Goal: Task Accomplishment & Management: Manage account settings

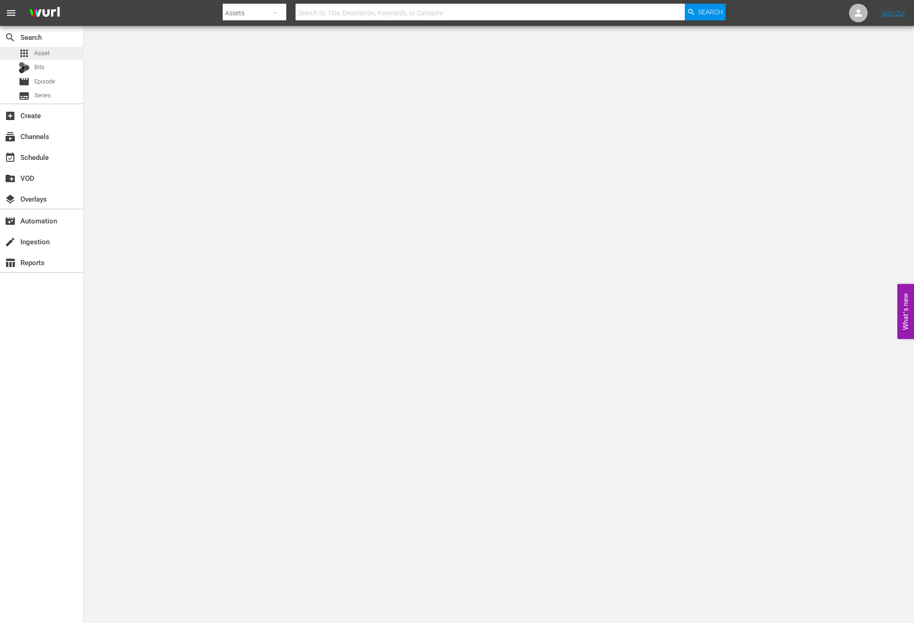
click at [47, 58] on div "apps Asset" at bounding box center [34, 53] width 31 height 13
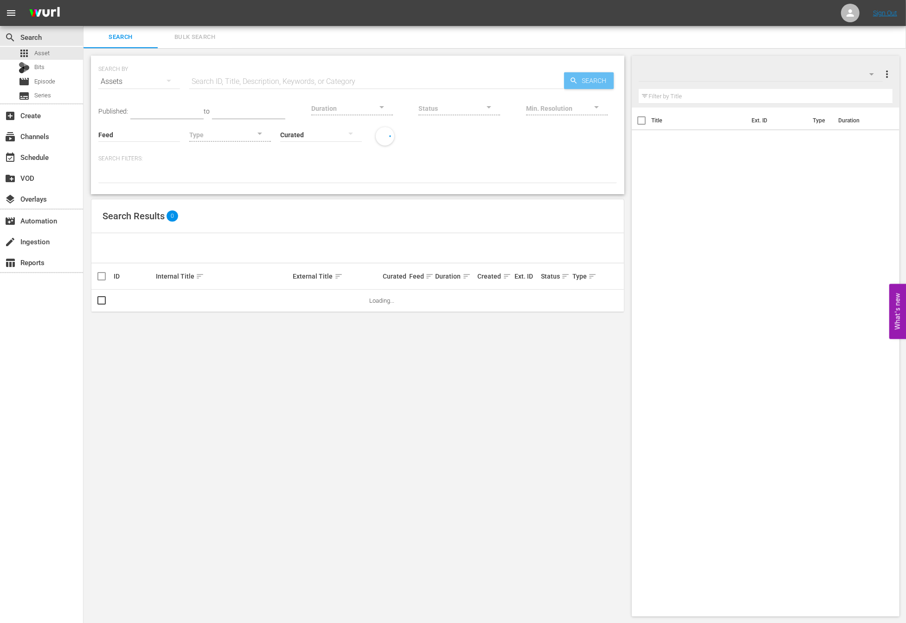
click at [613, 84] on span "Search" at bounding box center [596, 80] width 36 height 17
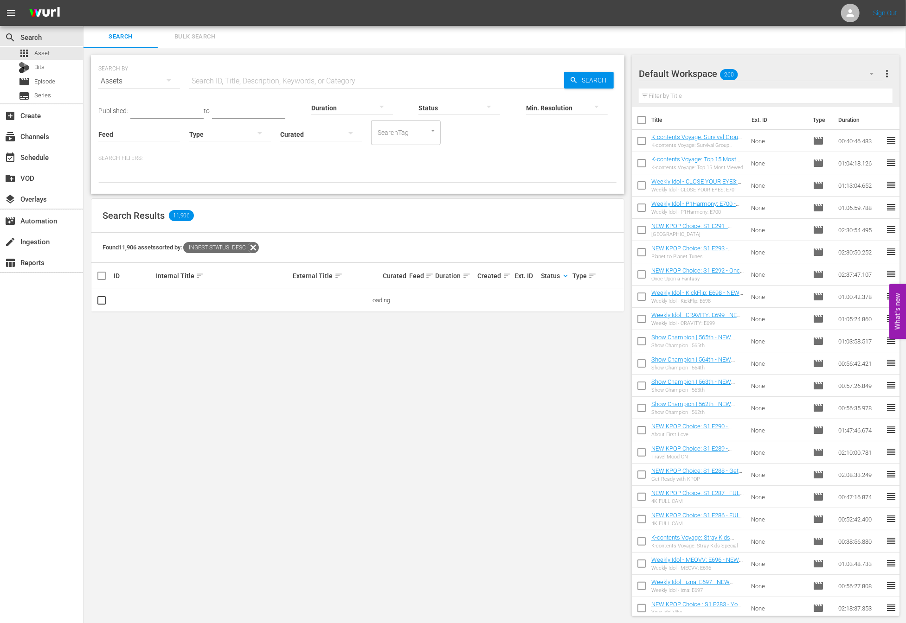
click at [508, 275] on span "sort" at bounding box center [507, 276] width 8 height 8
click at [507, 277] on span "keyboard_arrow_up" at bounding box center [507, 276] width 8 height 8
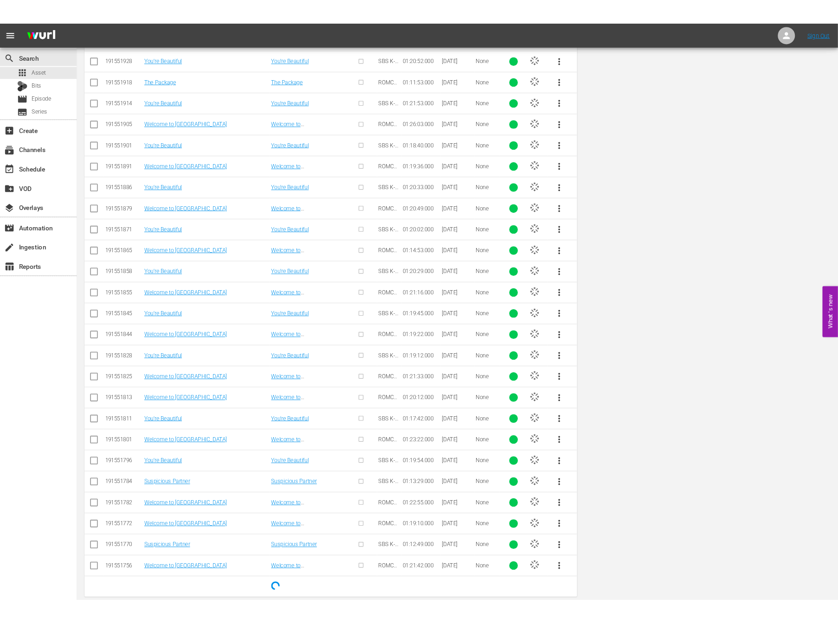
scroll to position [0, 0]
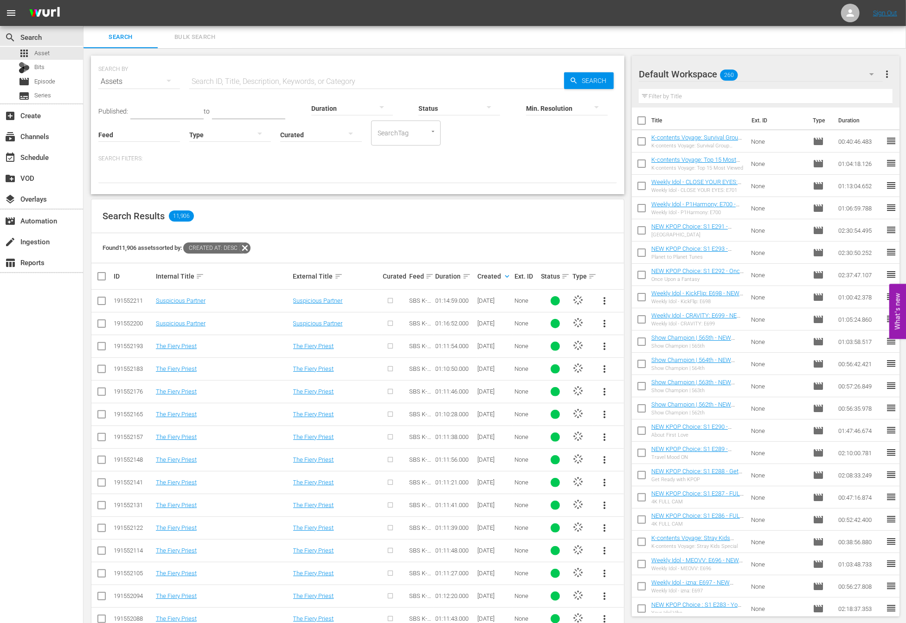
click at [308, 80] on input "text" at bounding box center [376, 82] width 375 height 22
type input "w"
type input "d"
type input "new kpop choice"
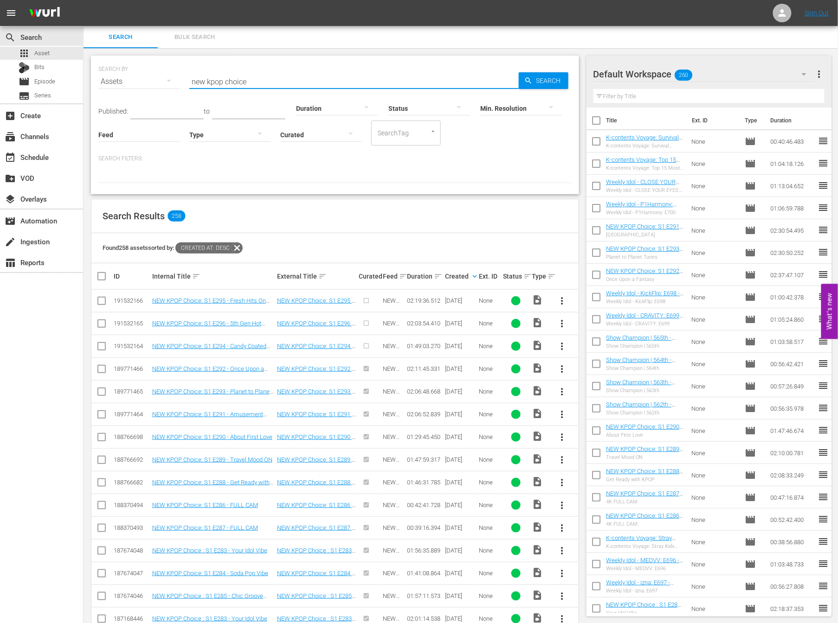
click at [294, 214] on div "Search Results 258" at bounding box center [334, 216] width 487 height 34
click at [564, 345] on span "more_vert" at bounding box center [562, 346] width 11 height 11
click at [607, 371] on div "Workspace" at bounding box center [612, 371] width 63 height 22
click at [595, 141] on input "checkbox" at bounding box center [595, 143] width 19 height 19
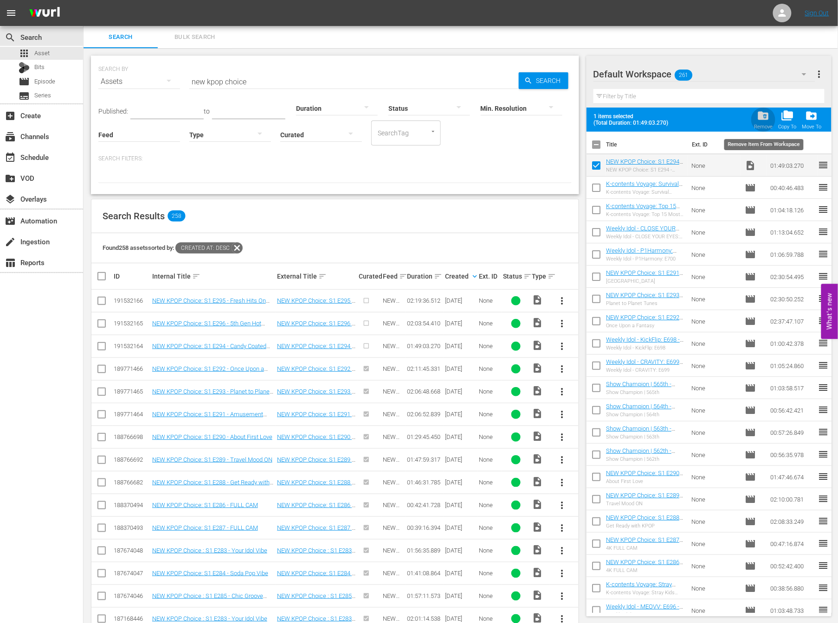
click at [765, 118] on span "folder_delete" at bounding box center [763, 115] width 13 height 13
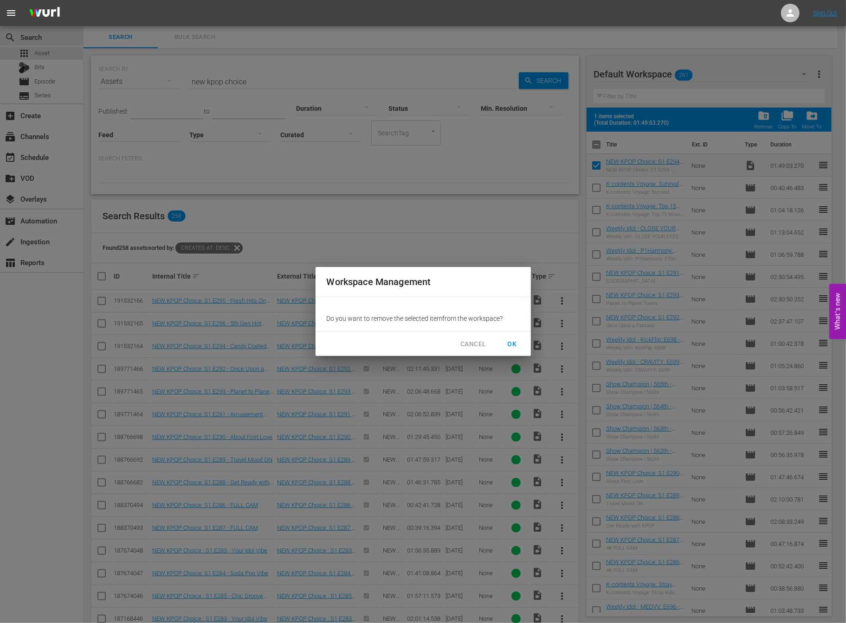
click at [512, 346] on span "OK" at bounding box center [512, 345] width 15 height 12
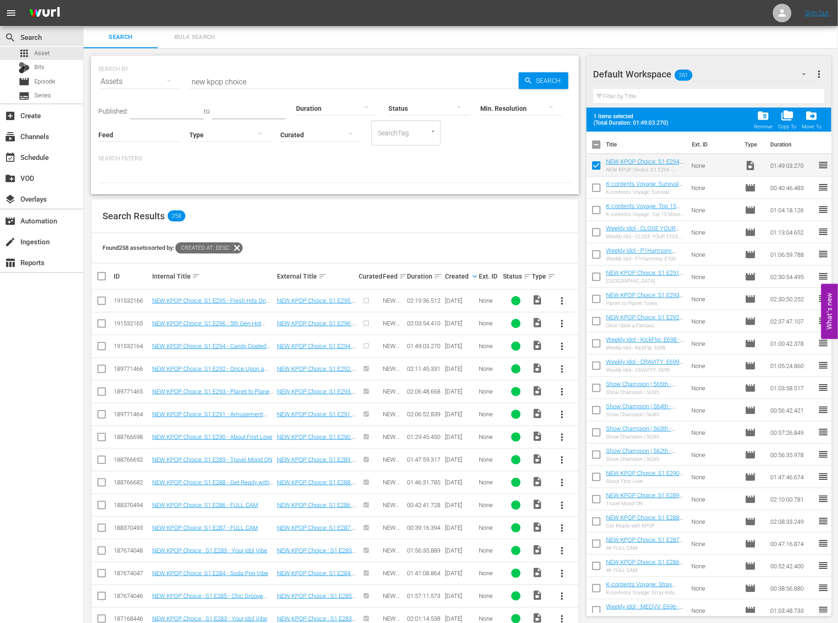
checkbox input "false"
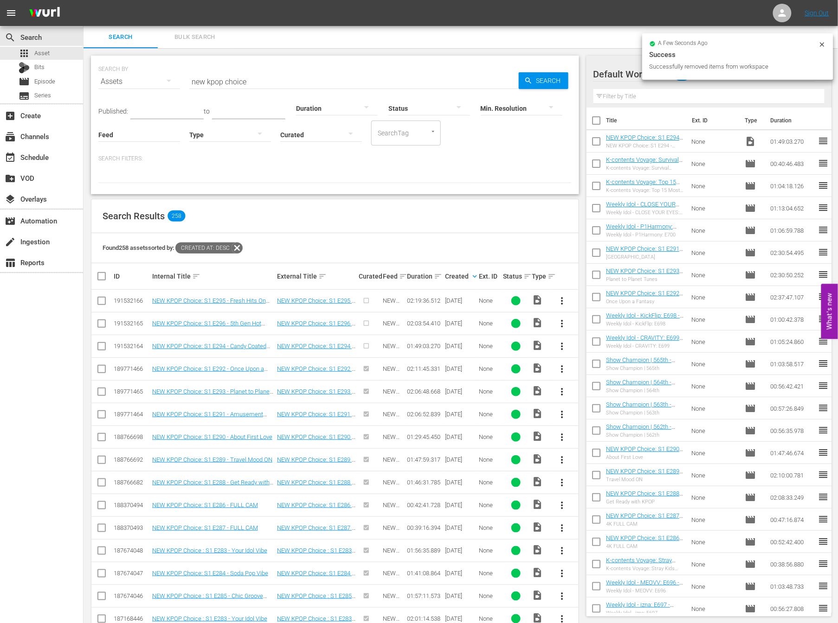
click at [554, 341] on button "more_vert" at bounding box center [562, 346] width 22 height 22
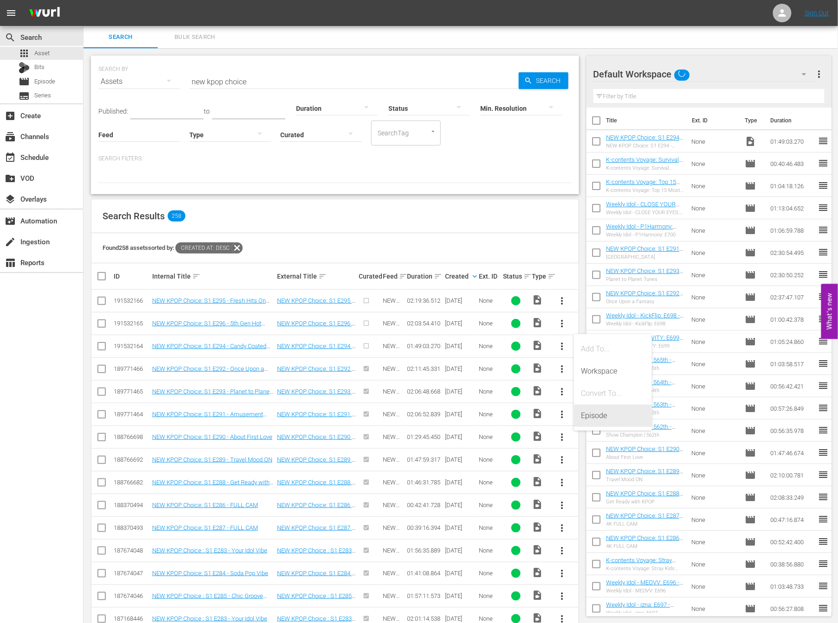
click at [601, 413] on div "Episode" at bounding box center [612, 416] width 63 height 22
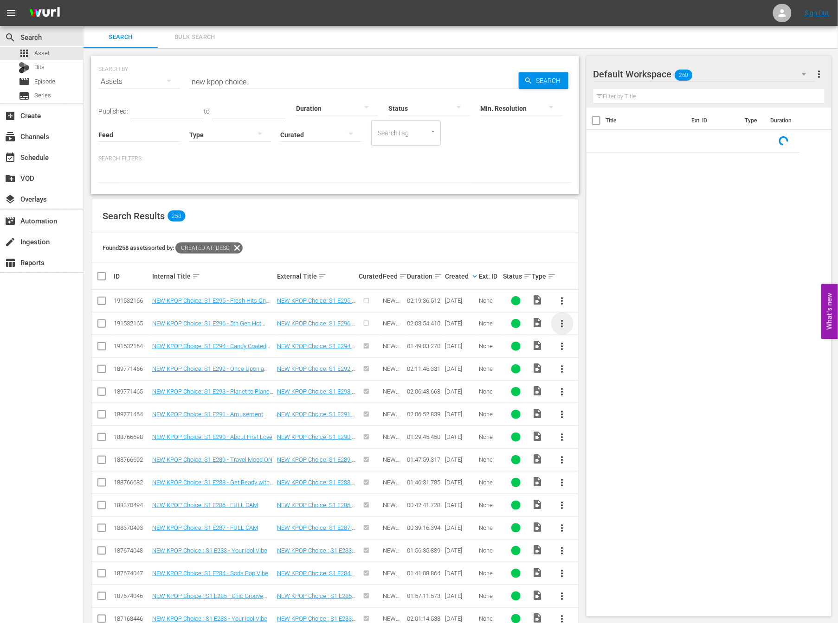
click at [565, 321] on span "more_vert" at bounding box center [562, 323] width 11 height 11
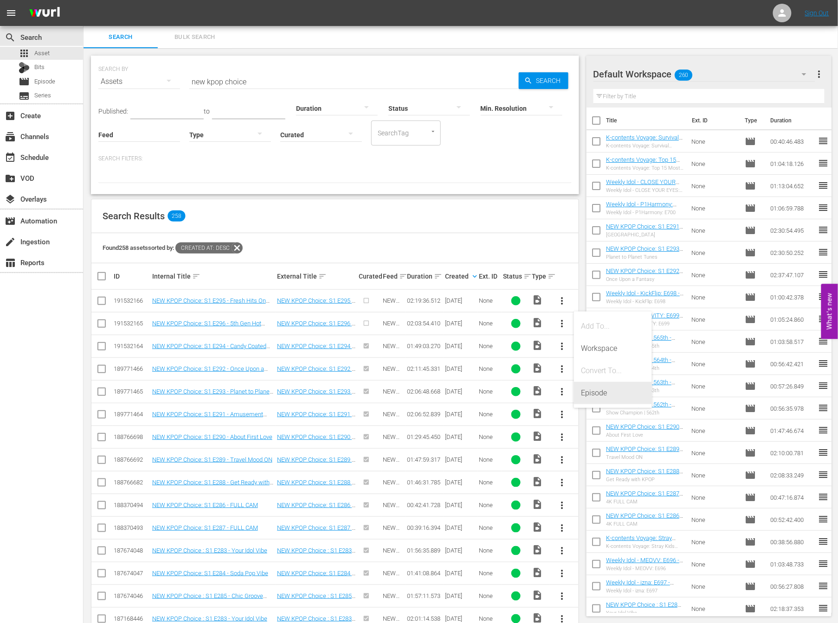
click at [613, 393] on div "Episode" at bounding box center [612, 393] width 63 height 22
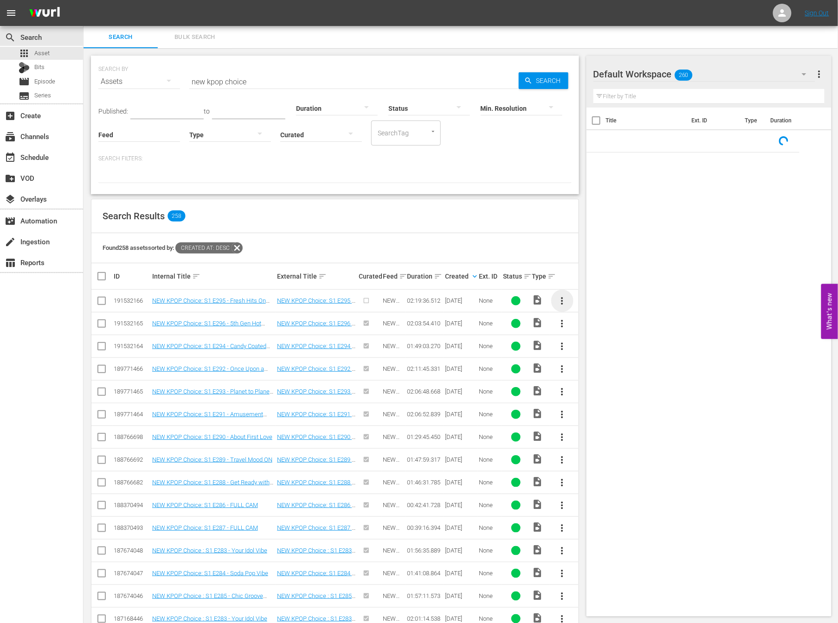
click at [561, 298] on span "more_vert" at bounding box center [562, 300] width 11 height 11
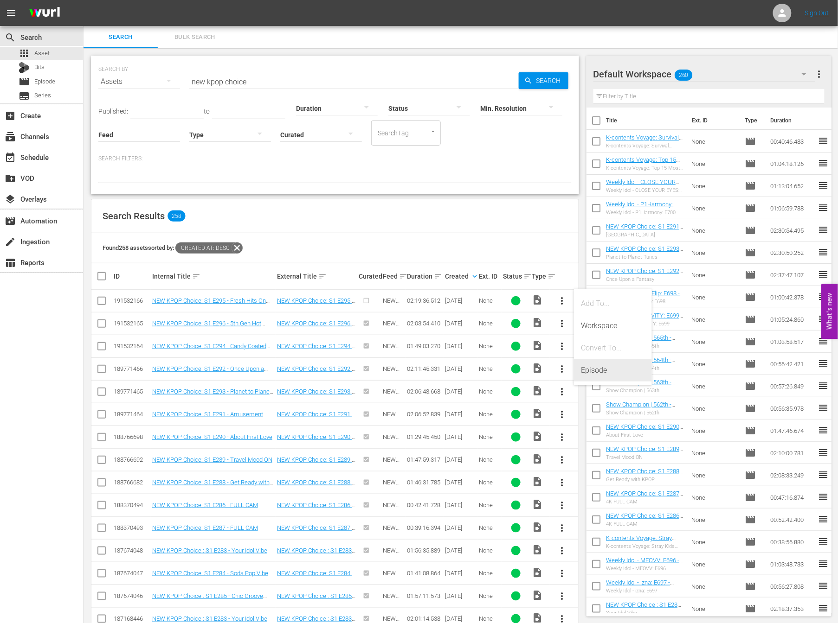
click at [596, 375] on div "Episode" at bounding box center [612, 370] width 63 height 22
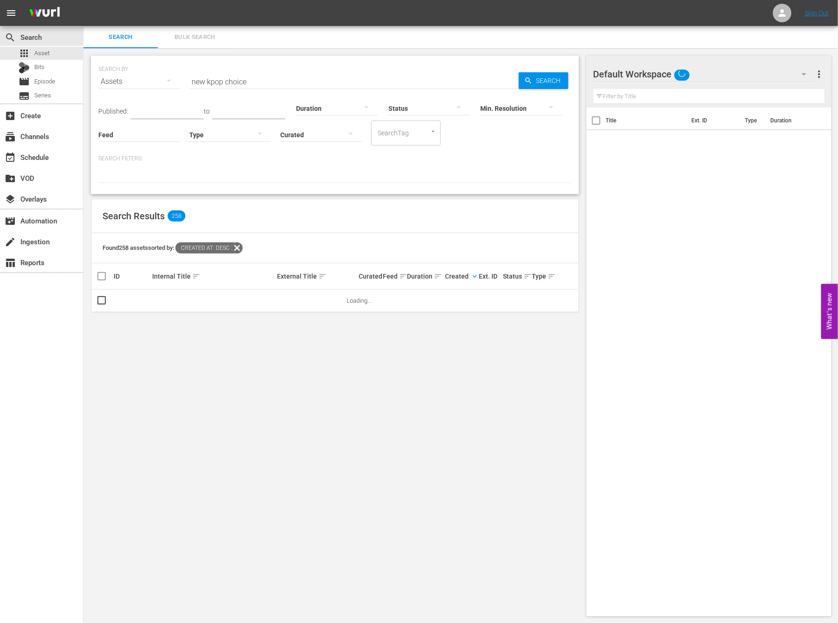
click at [282, 83] on input "new kpop choice" at bounding box center [353, 82] width 329 height 22
type input "show champion"
click at [218, 243] on div "Your search returned no results." at bounding box center [334, 248] width 487 height 30
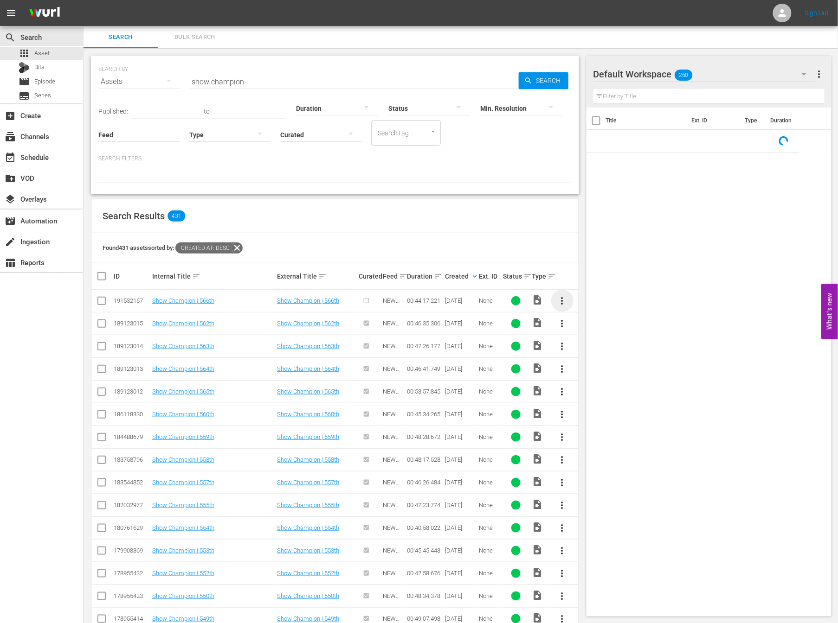
click at [558, 299] on span "more_vert" at bounding box center [562, 300] width 11 height 11
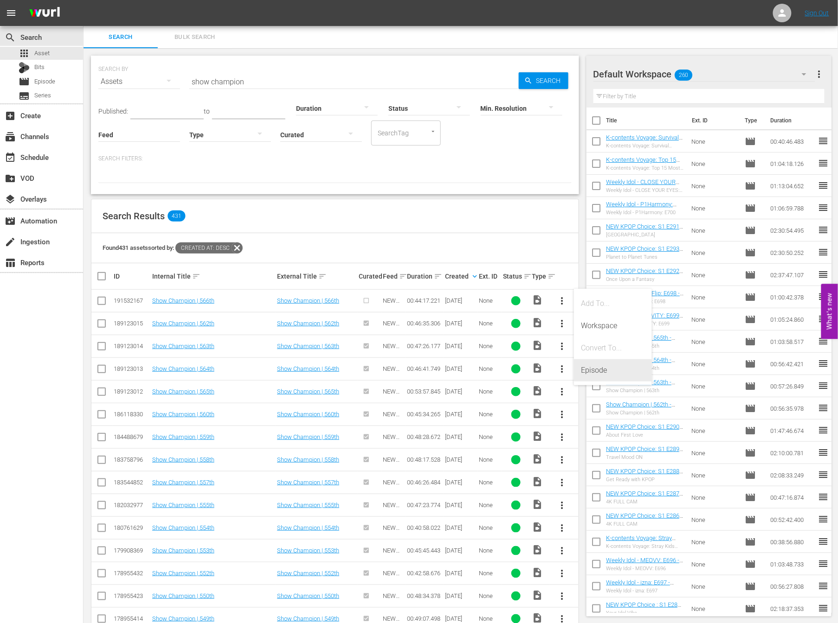
click at [609, 365] on div "Episode" at bounding box center [612, 370] width 63 height 22
click at [373, 222] on div "Search Results 431" at bounding box center [334, 216] width 487 height 34
click at [424, 193] on div "SEARCH BY Search By Assets Search ID, Title, Description, Keywords, or Category…" at bounding box center [335, 125] width 488 height 139
click at [477, 155] on p "Search Filters:" at bounding box center [334, 159] width 473 height 8
click at [443, 66] on div "SEARCH BY Search By Assets Search ID, Title, Description, Keywords, or Category…" at bounding box center [334, 75] width 473 height 33
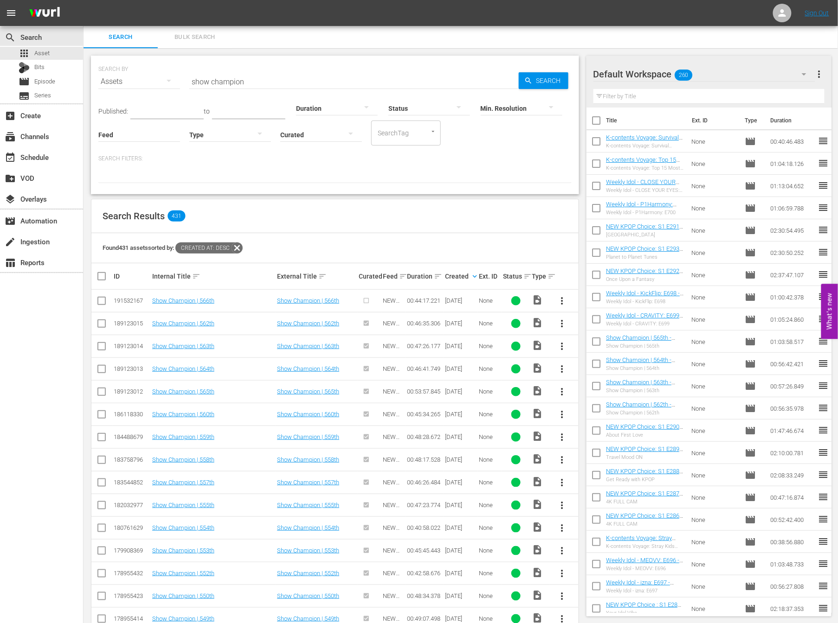
click at [500, 244] on div "Found 431 assets sorted by: Created At: desc" at bounding box center [334, 248] width 487 height 30
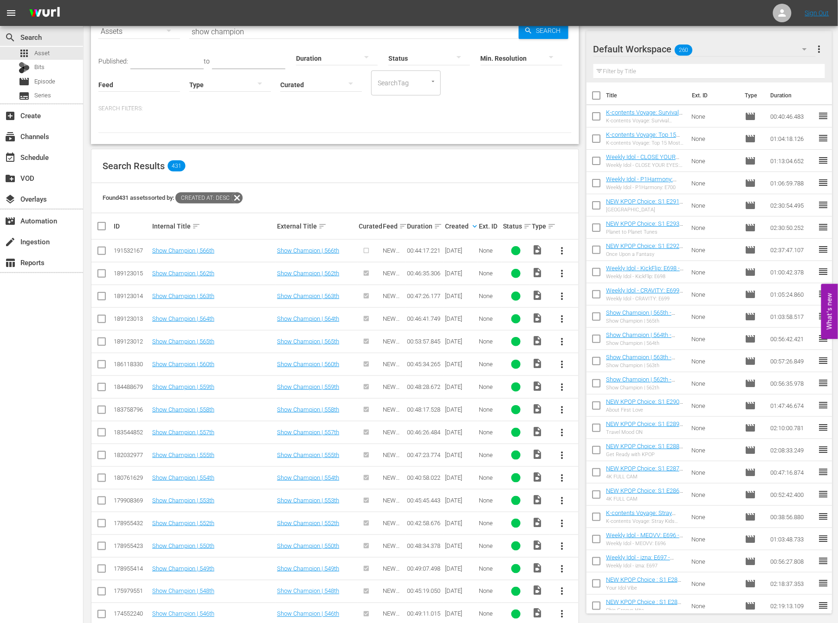
scroll to position [21, 0]
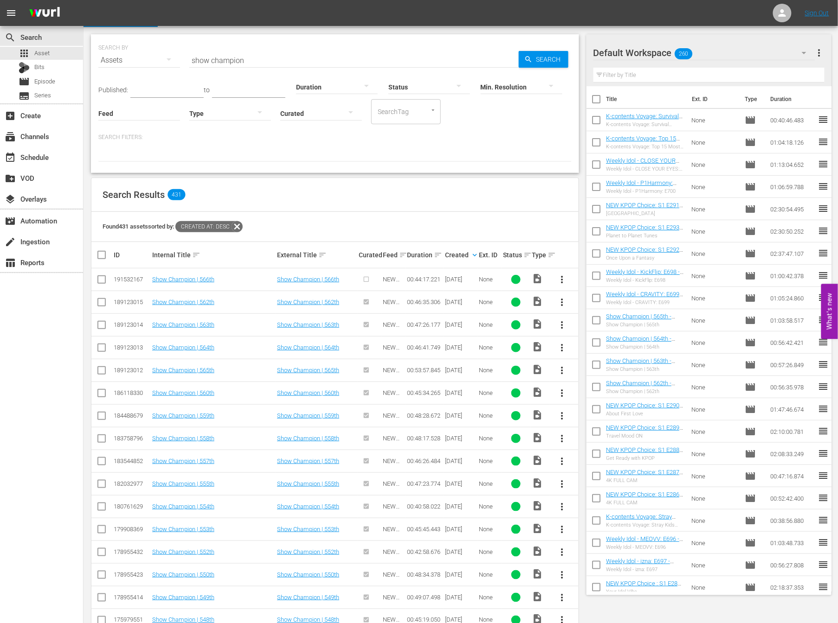
click at [553, 281] on button "more_vert" at bounding box center [562, 280] width 22 height 22
click at [604, 352] on div "Episode" at bounding box center [612, 349] width 63 height 22
click at [59, 88] on div "movie Episode" at bounding box center [41, 81] width 83 height 13
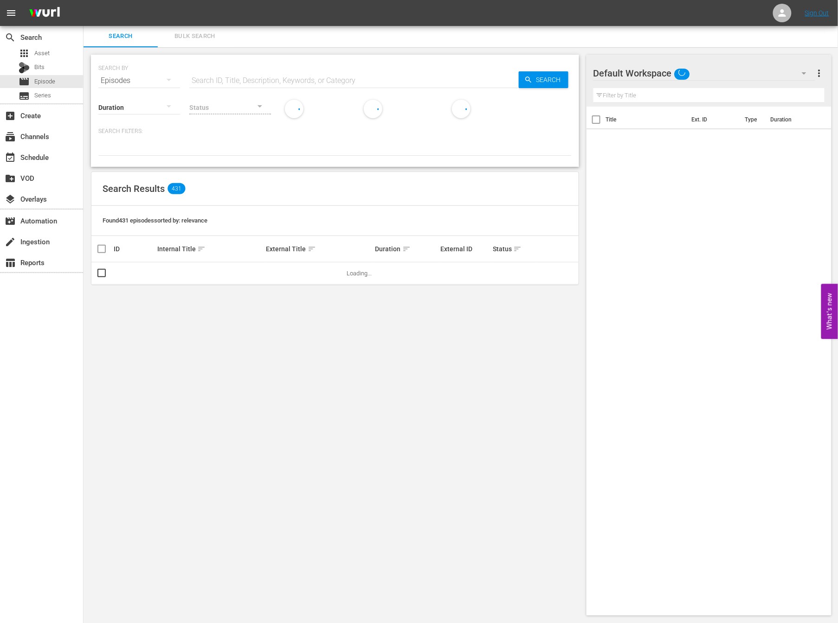
scroll to position [0, 0]
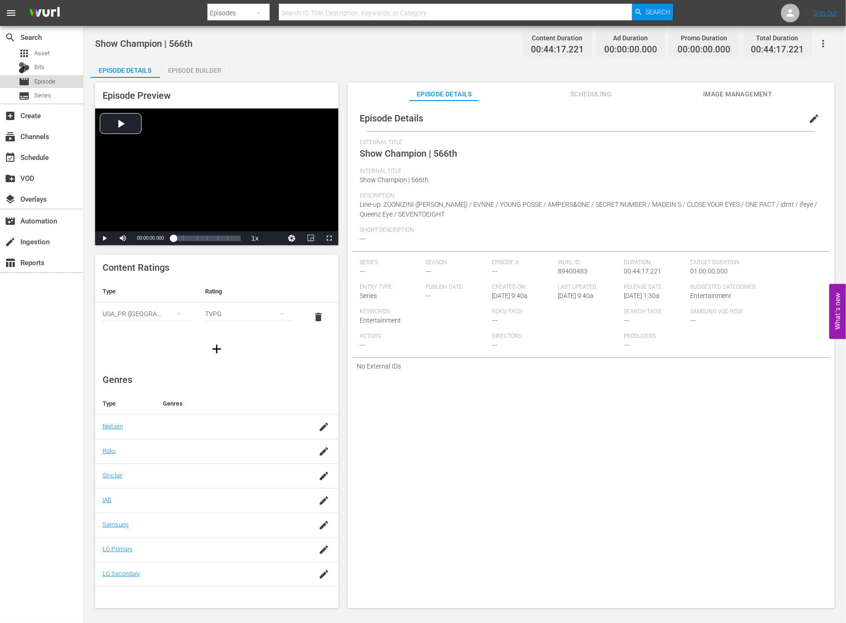
click at [56, 80] on div "movie Episode" at bounding box center [41, 81] width 83 height 13
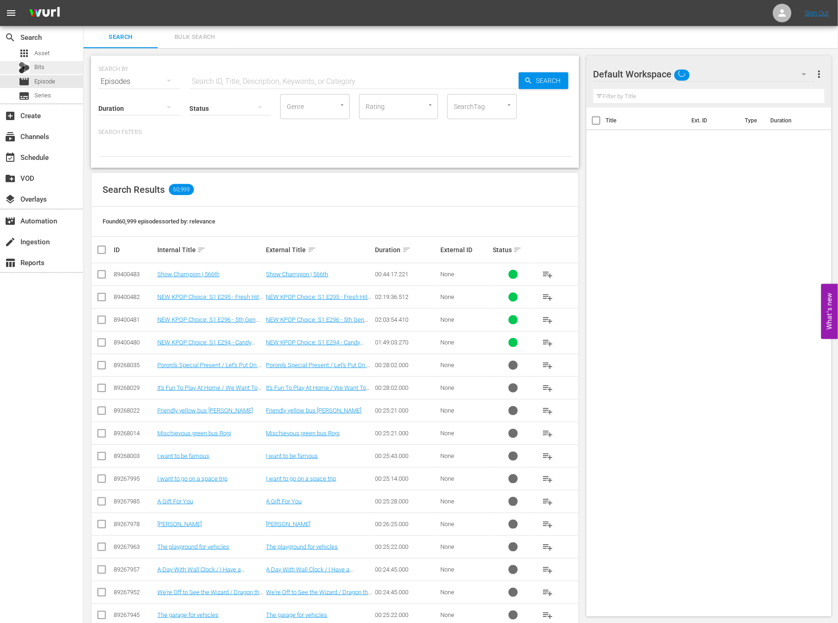
click at [51, 64] on div "Bits" at bounding box center [41, 67] width 83 height 13
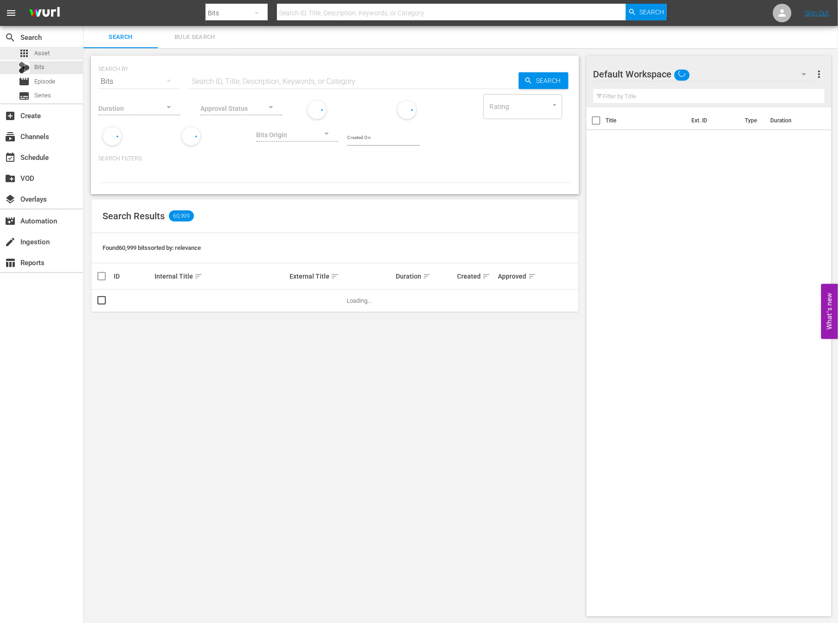
click at [56, 50] on div "apps Asset" at bounding box center [41, 53] width 83 height 13
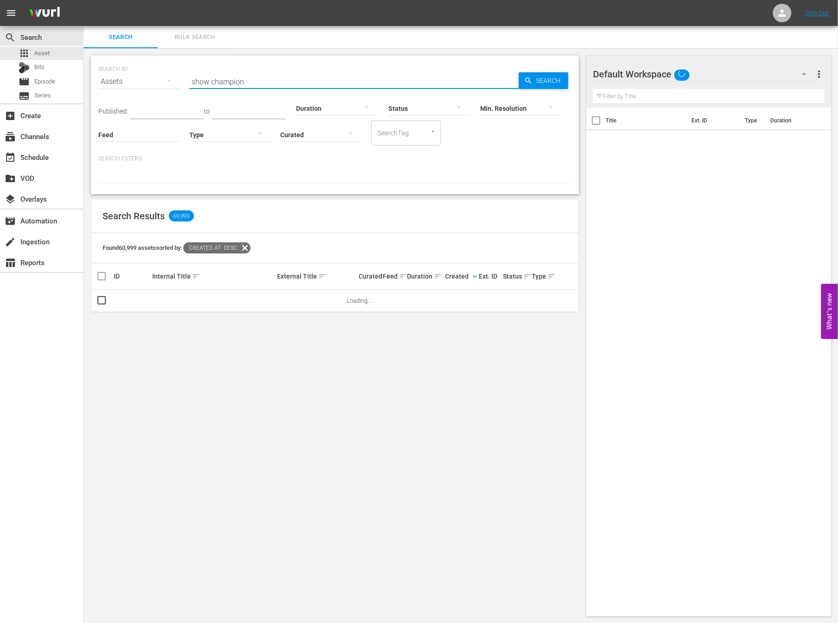
click at [314, 83] on input "show champion" at bounding box center [353, 82] width 329 height 22
type input "s"
type input "weekly idol"
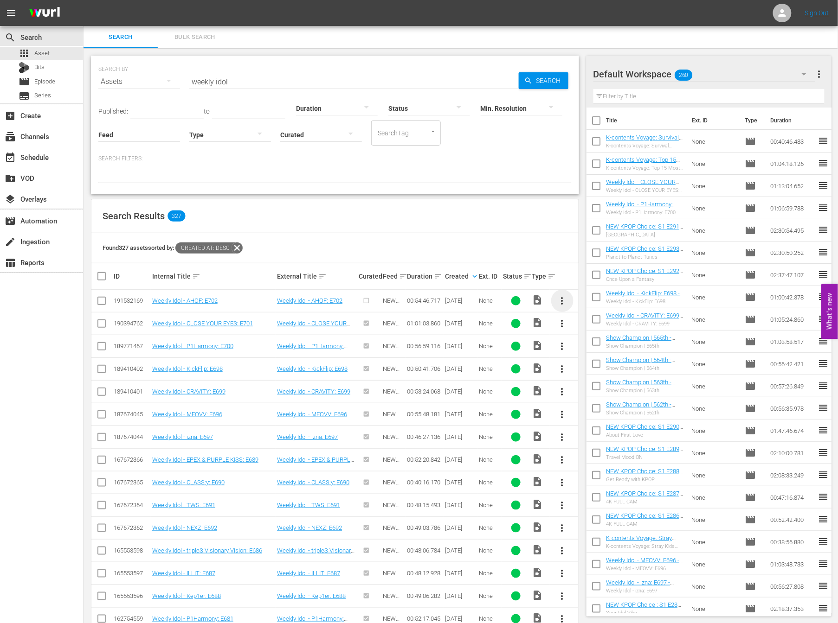
click at [562, 301] on span "more_vert" at bounding box center [562, 300] width 11 height 11
click at [606, 371] on div "Episode" at bounding box center [612, 370] width 63 height 22
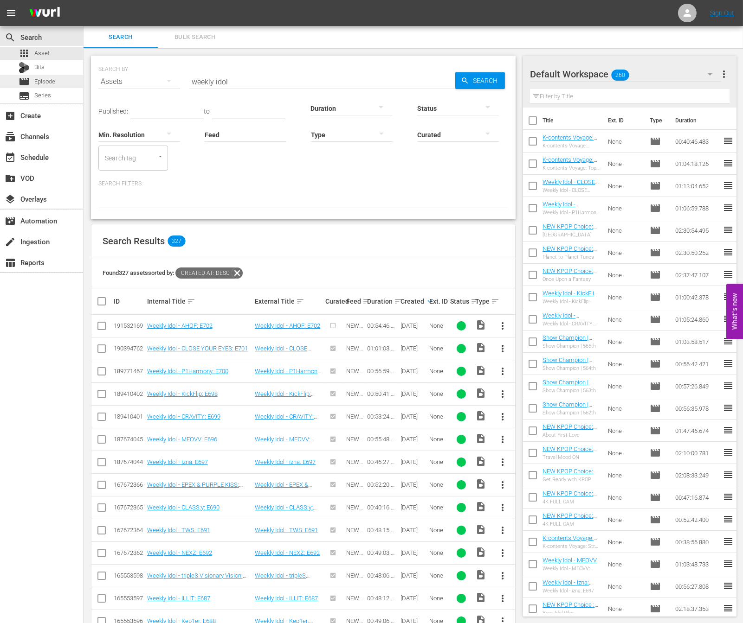
click at [55, 88] on div "movie Episode" at bounding box center [41, 81] width 83 height 13
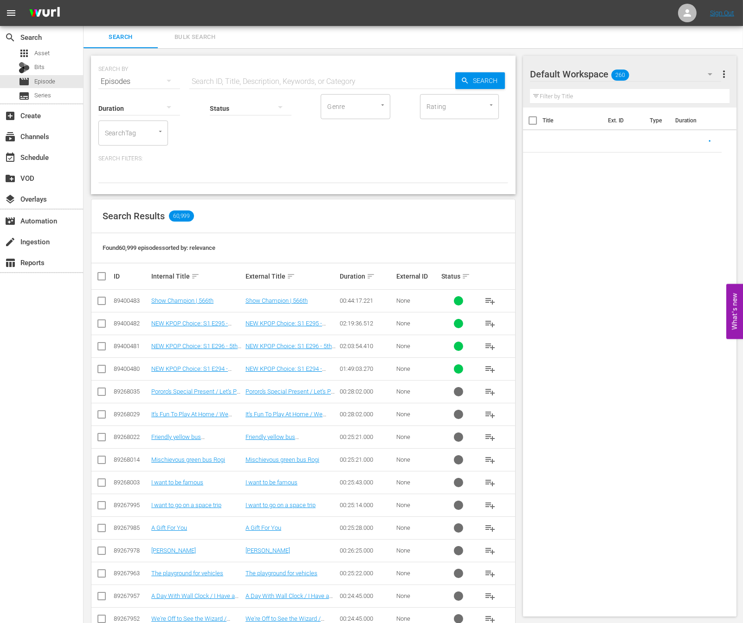
click at [91, 199] on div "SEARCH BY Search By Episodes Search ID, Title, Description, Keywords, or Catego…" at bounding box center [302, 416] width 439 height 736
click at [54, 55] on div "apps Asset" at bounding box center [41, 53] width 83 height 13
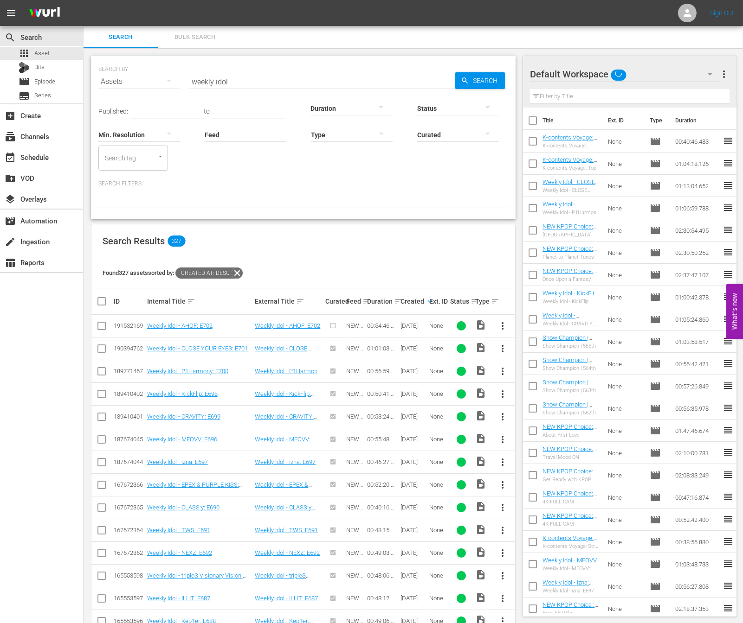
click at [499, 322] on span "more_vert" at bounding box center [502, 326] width 11 height 11
click at [537, 397] on div "Episode" at bounding box center [552, 396] width 63 height 22
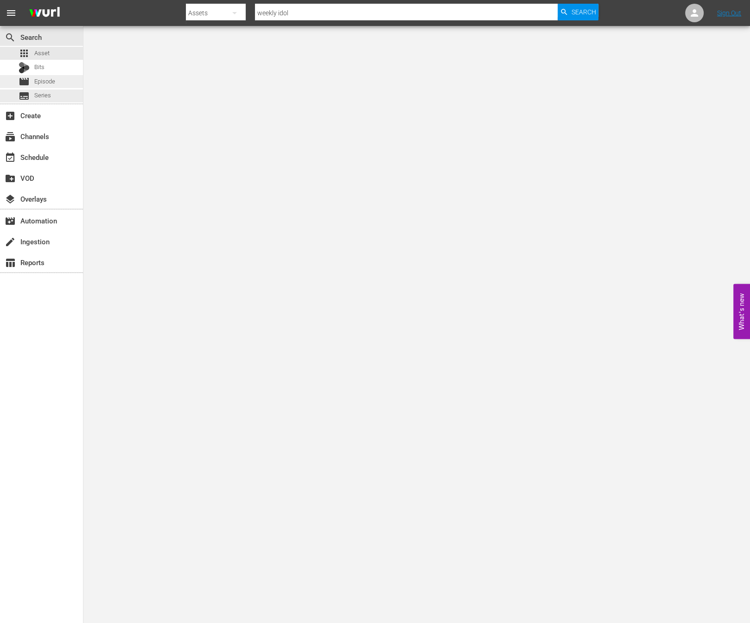
click at [51, 83] on span "Episode" at bounding box center [44, 81] width 21 height 9
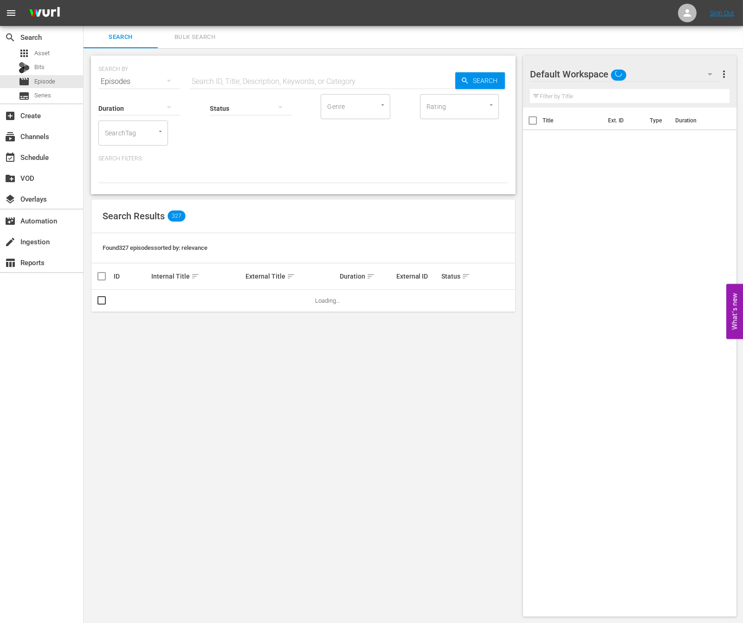
click at [262, 73] on input "text" at bounding box center [322, 82] width 266 height 22
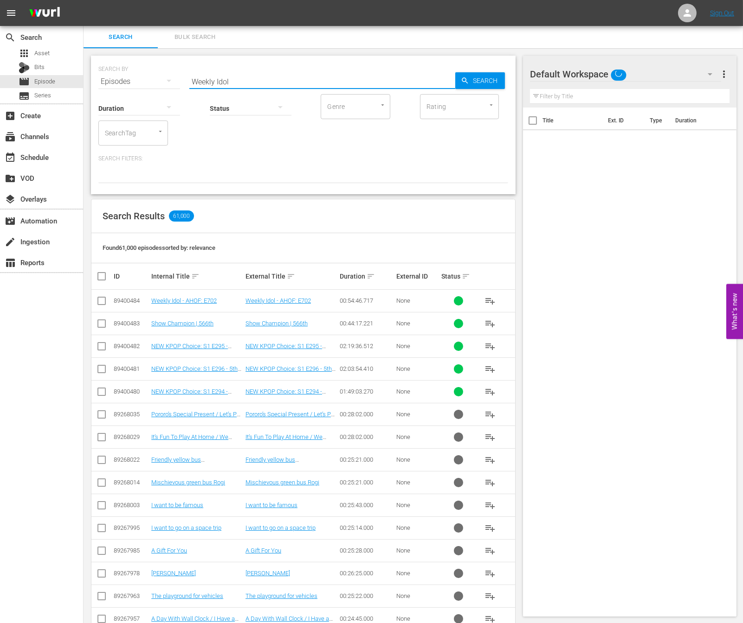
click at [490, 76] on span "Search" at bounding box center [487, 80] width 36 height 17
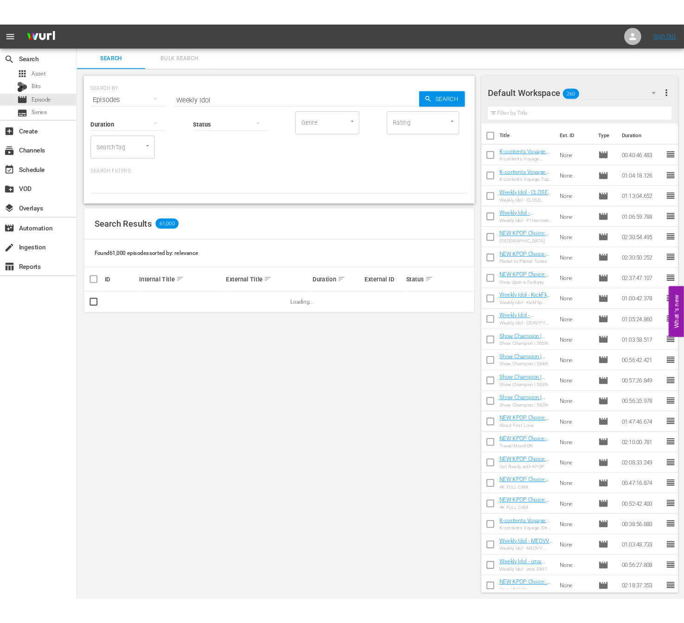
scroll to position [0, 0]
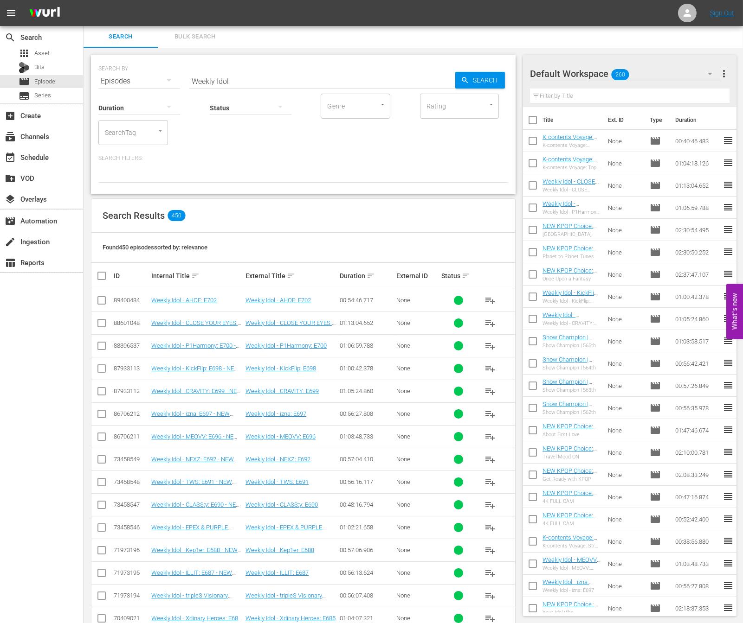
click at [410, 233] on div "Found 450 episodes sorted by: relevance" at bounding box center [302, 248] width 423 height 30
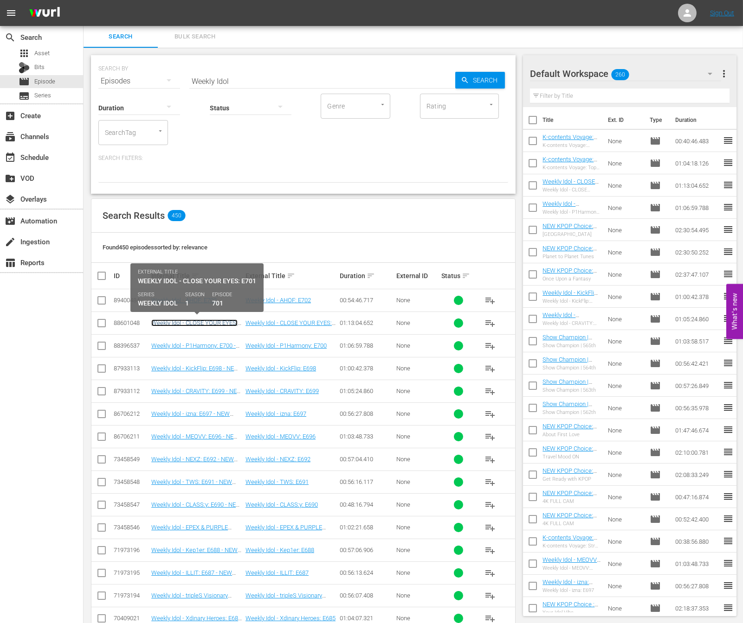
click at [227, 322] on link "Weekly Idol - CLOSE YOUR EYES: E701 - NEW K.ID - SSTV - 202508" at bounding box center [194, 330] width 86 height 21
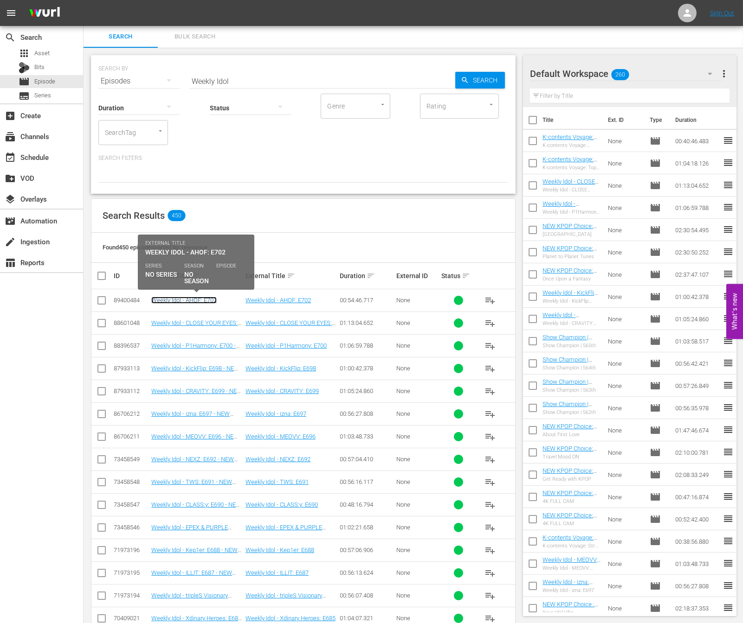
click at [184, 297] on link "Weekly Idol - AHOF: E702" at bounding box center [183, 300] width 65 height 7
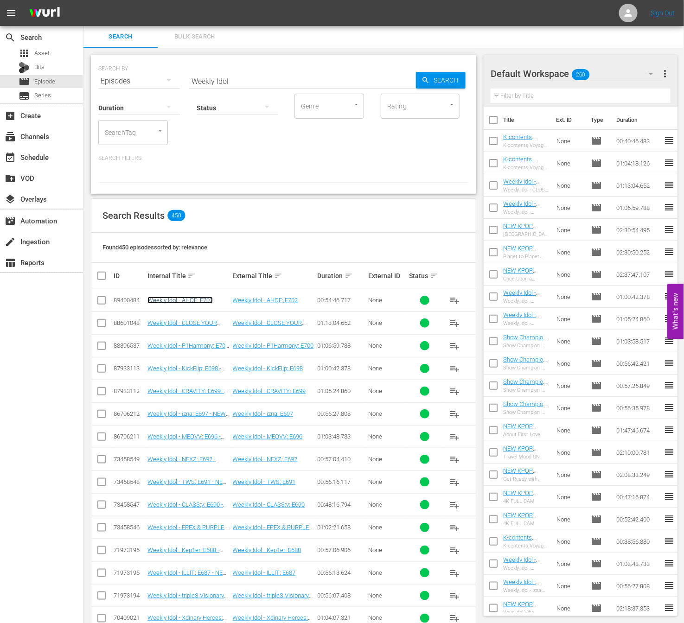
scroll to position [3, 0]
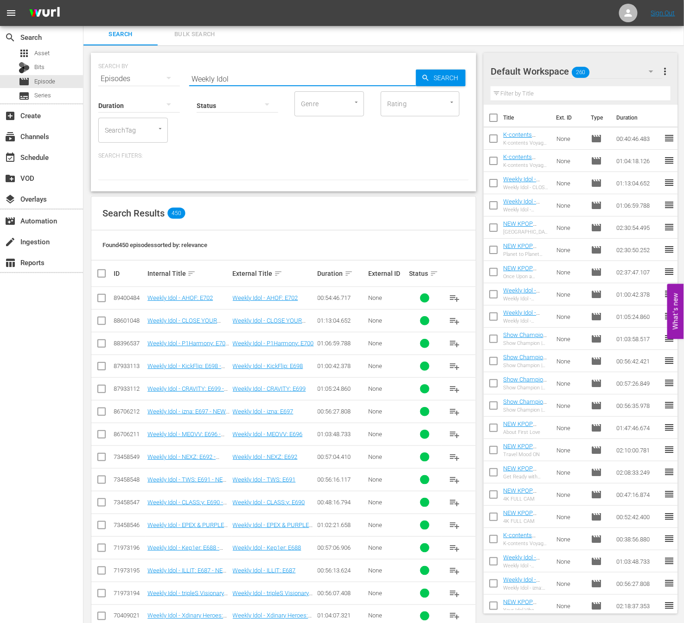
click at [242, 79] on input "Weekly Idol" at bounding box center [302, 79] width 227 height 22
type input "ㄴ"
type input "ad slate"
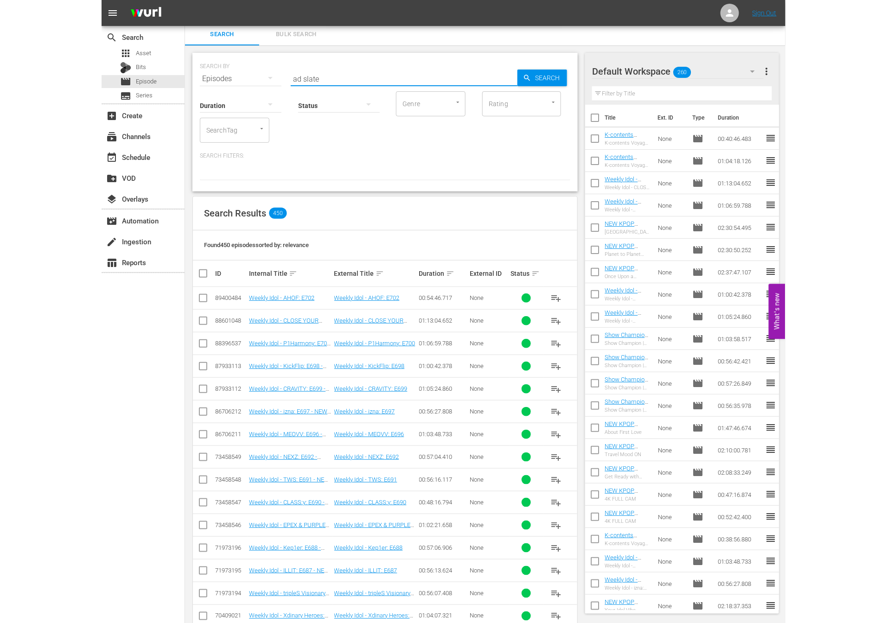
scroll to position [0, 0]
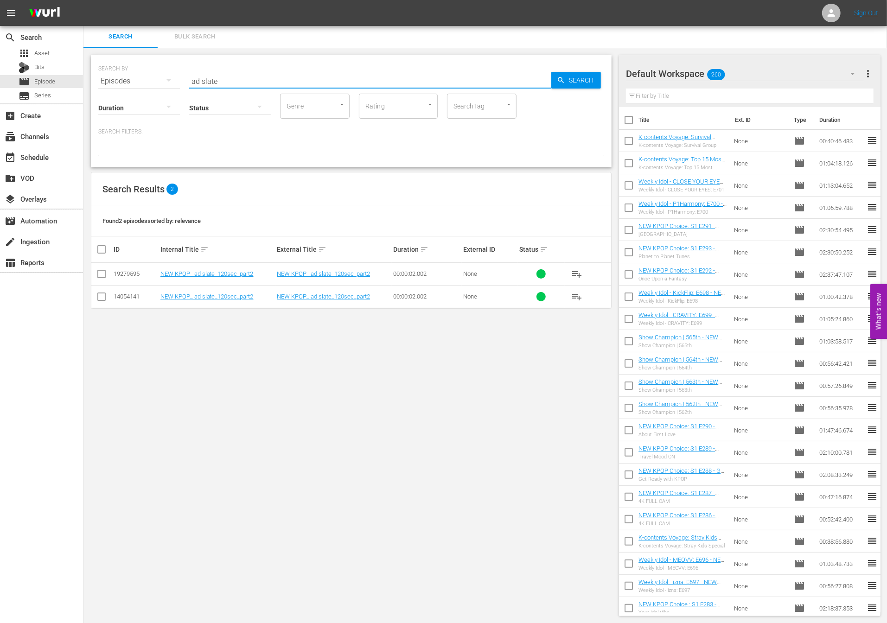
click at [365, 86] on input "ad slate" at bounding box center [370, 81] width 362 height 22
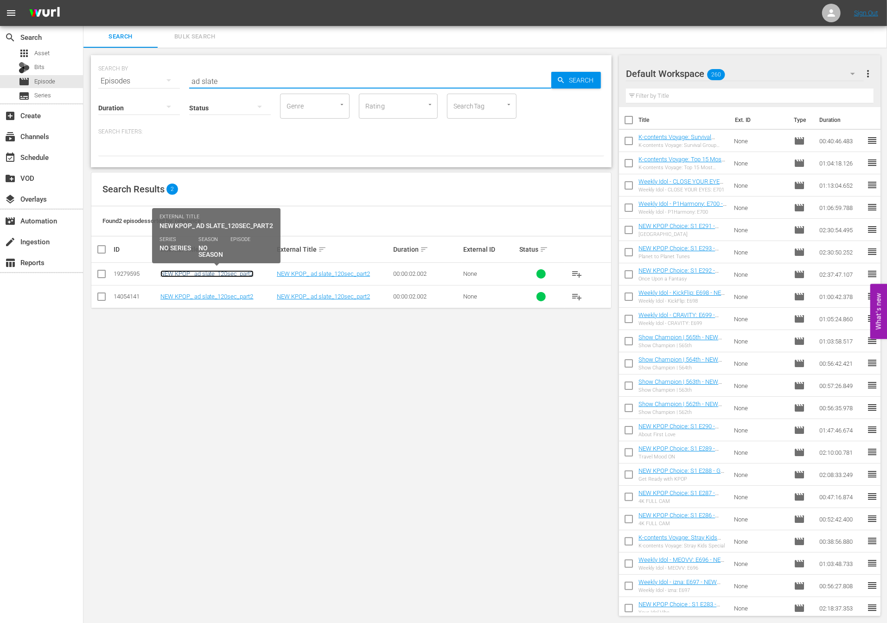
click at [244, 276] on link "NEW KPOP_ ad slate_120sec_part2" at bounding box center [206, 273] width 93 height 7
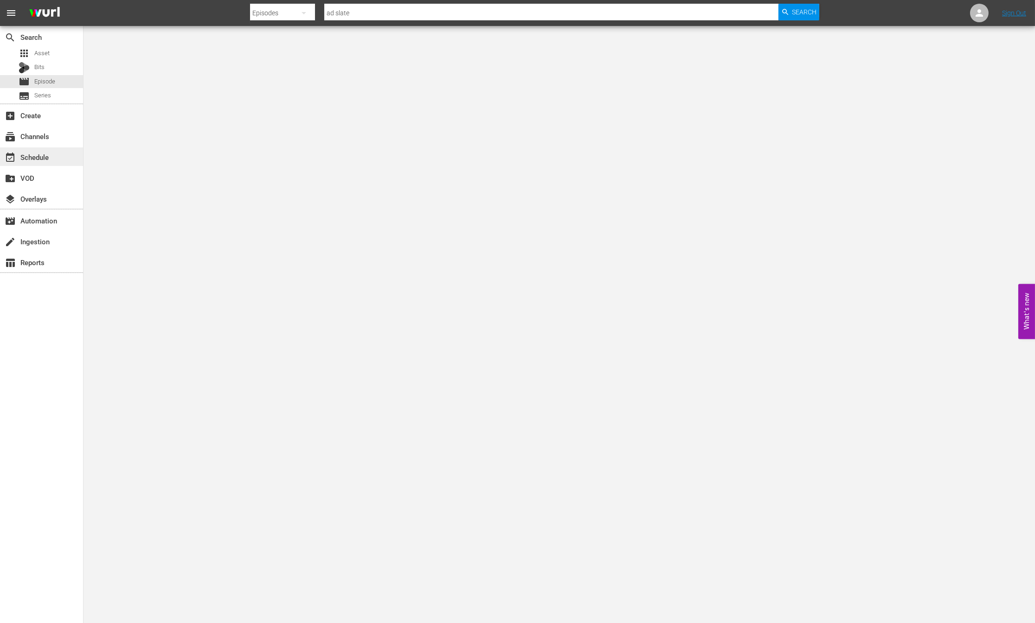
click at [39, 147] on div "event_available Schedule" at bounding box center [41, 156] width 83 height 19
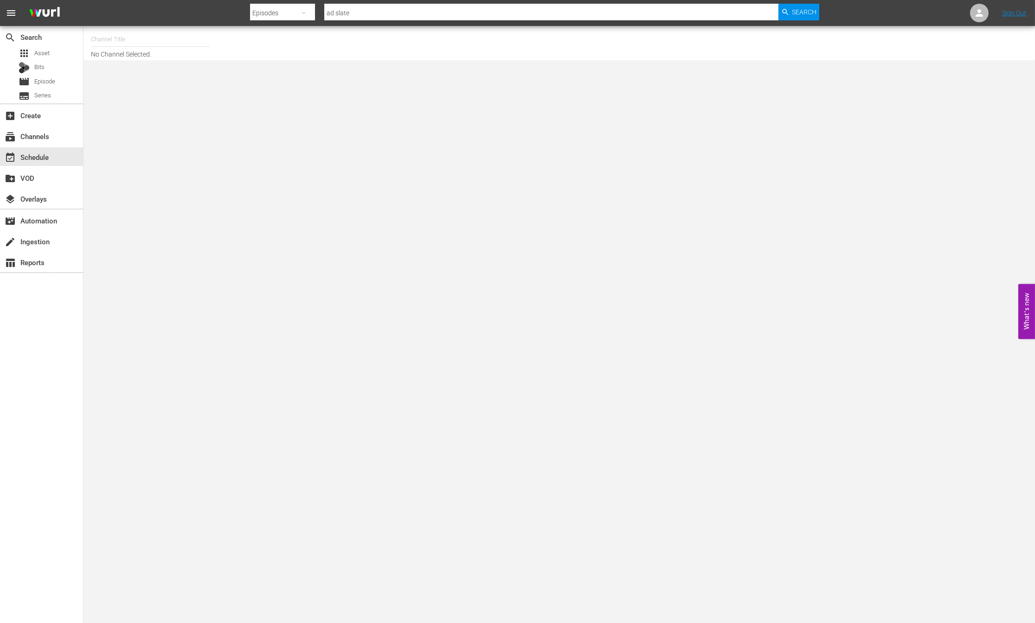
click at [121, 46] on div "Channel Title" at bounding box center [150, 39] width 119 height 22
click at [132, 38] on input "new kpo" at bounding box center [150, 39] width 119 height 22
click at [146, 72] on div "NEW KPOP (617 - newidco_newkid_1)" at bounding box center [218, 65] width 240 height 22
type input "NEW KPOP (617 - newidco_newkid_1)"
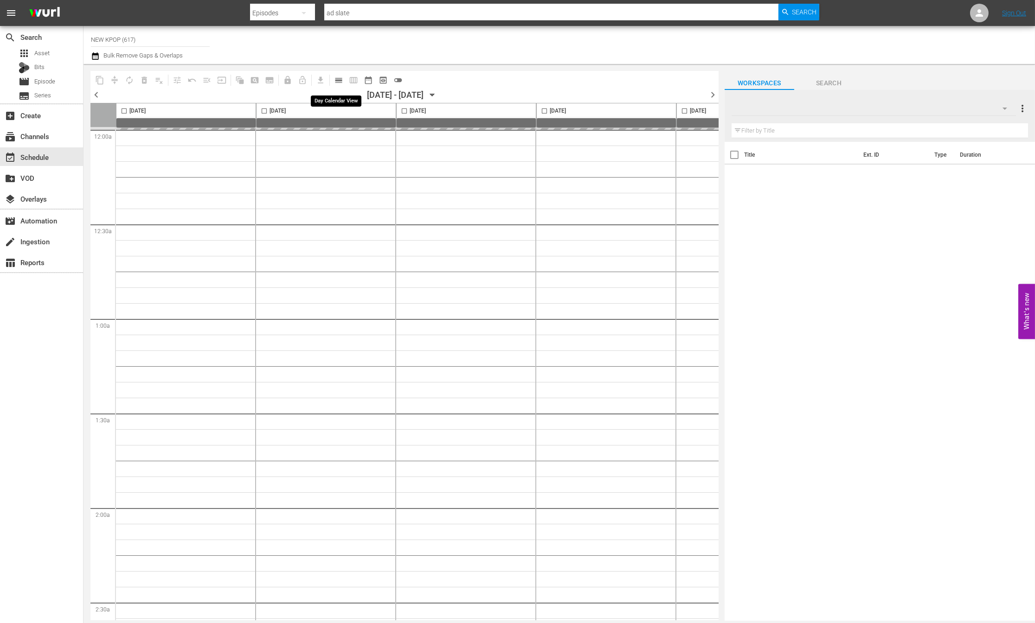
click at [338, 82] on span "calendar_view_day_outlined" at bounding box center [338, 80] width 9 height 9
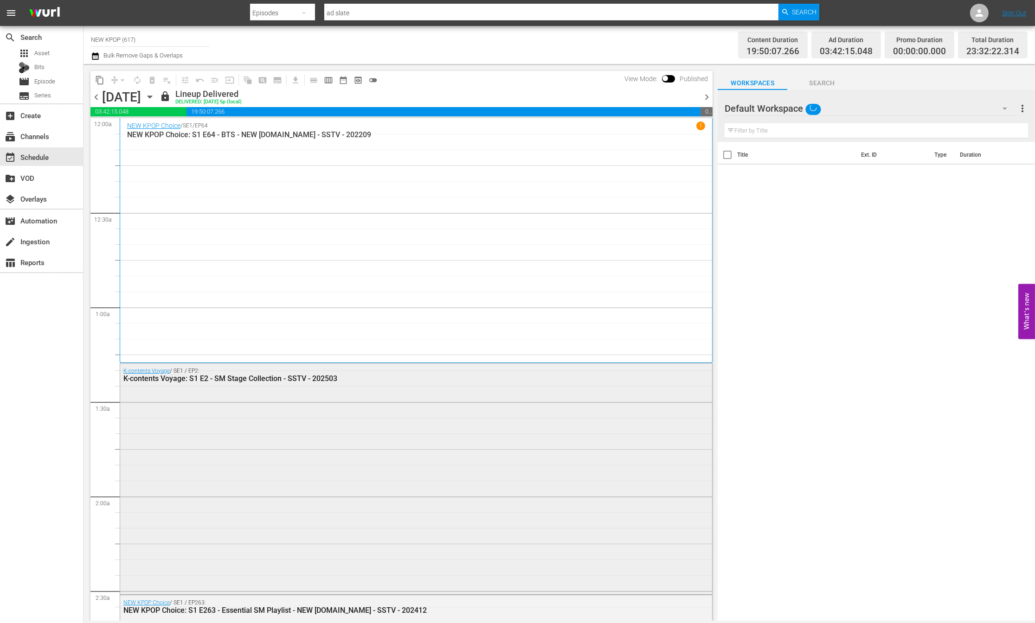
click at [326, 435] on div "K-contents Voyage / SE1 / EP2: K-contents Voyage: S1 E2 - SM Stage Collection -…" at bounding box center [416, 478] width 592 height 229
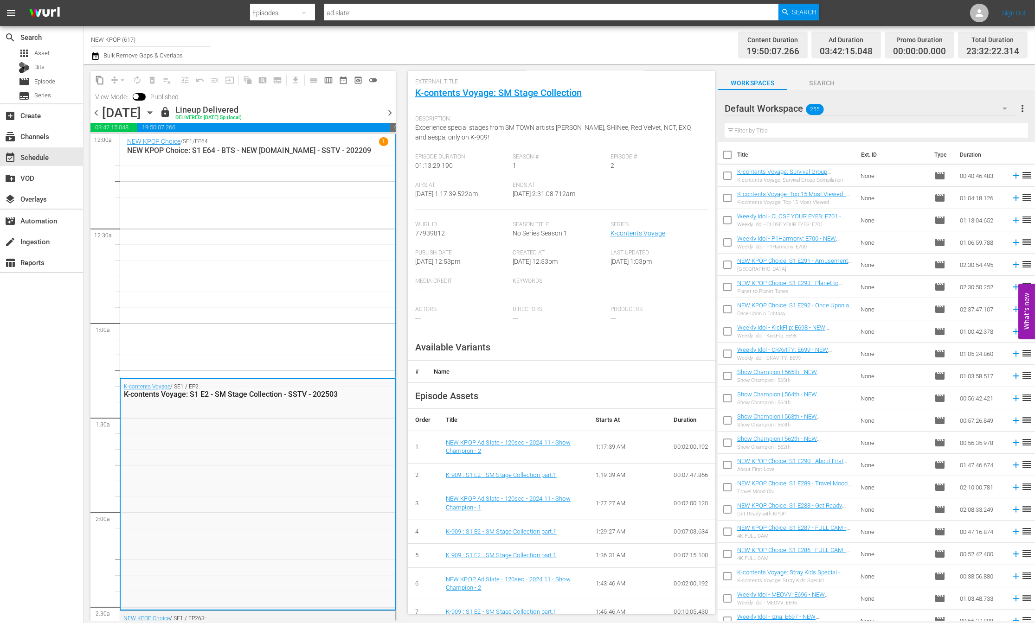
scroll to position [104, 0]
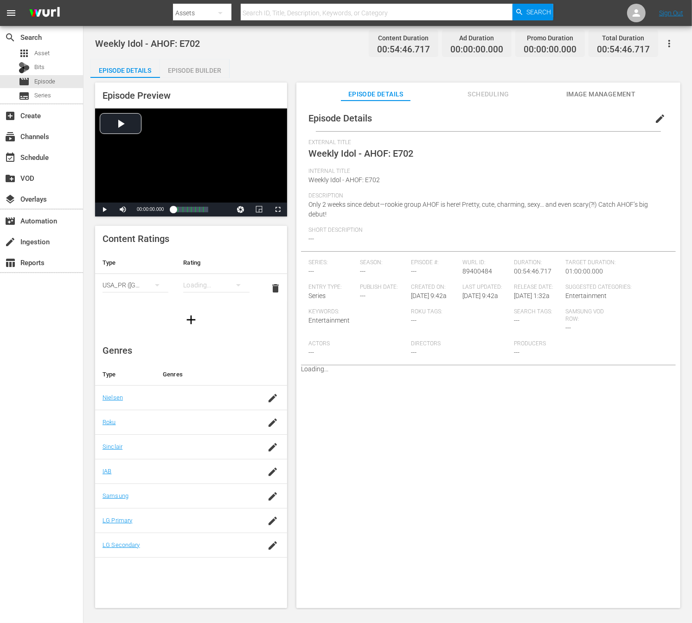
click at [654, 125] on button "edit" at bounding box center [660, 119] width 22 height 22
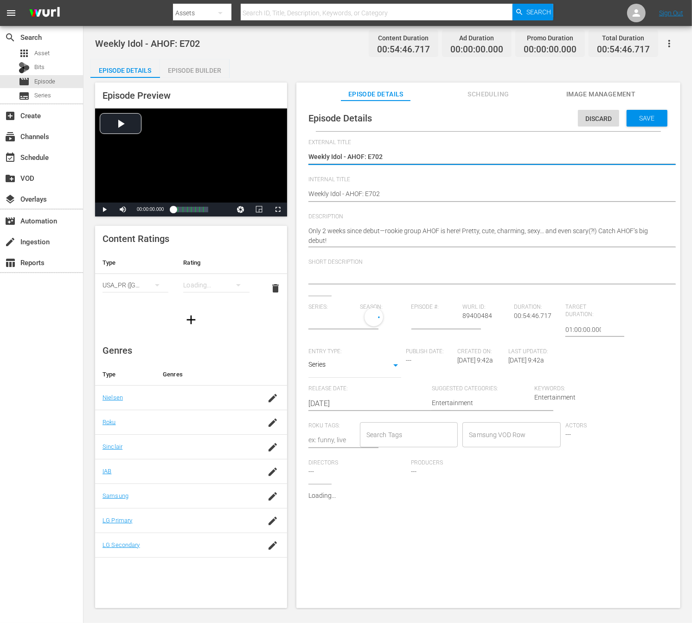
click at [417, 155] on textarea "Weekly Idol - AHOF: E702" at bounding box center [485, 157] width 355 height 11
click at [410, 158] on textarea "Weekly Idol - AHOF: E702" at bounding box center [485, 157] width 355 height 11
type input "No Series"
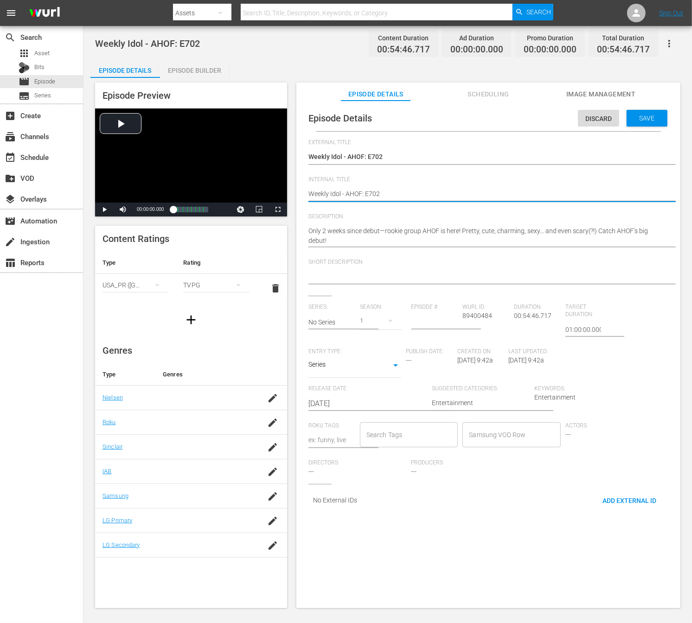
type textarea "Weekly Idol - AHOF: E702"
type textarea "Weekly Idol - AHOF: E702 -"
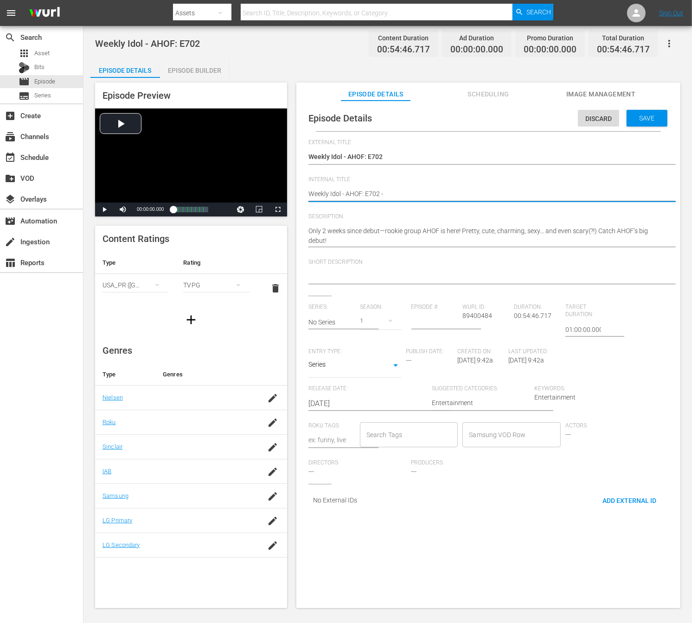
type textarea "Weekly Idol - AHOF: E702 -"
type textarea "Weekly Idol - AHOF: E702 - N"
type textarea "Weekly Idol - AHOF: E702 - NE"
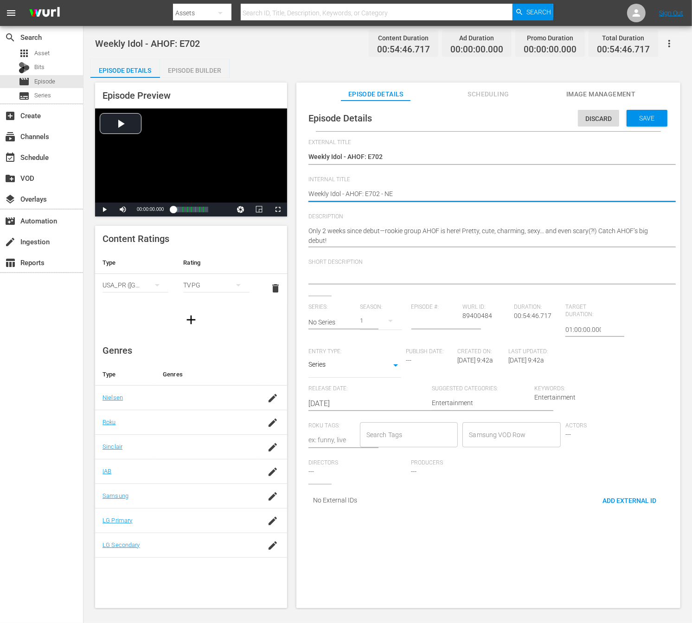
type textarea "Weekly Idol - AHOF: E702 - NEW"
type textarea "Weekly Idol - AHOF: E702 - NEW K"
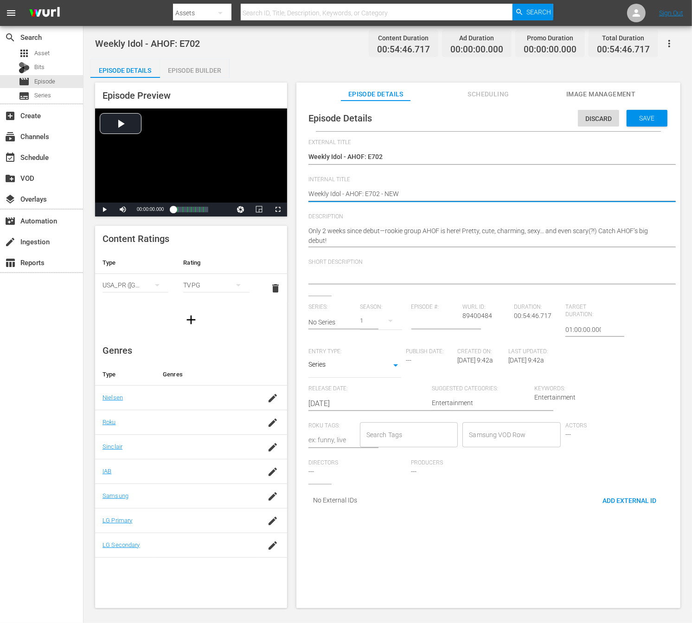
type textarea "Weekly Idol - AHOF: E702 - NEW K"
type textarea "Weekly Idol - AHOF: E702 - NEW K."
type textarea "Weekly Idol - AHOF: E702 - NEW K.I"
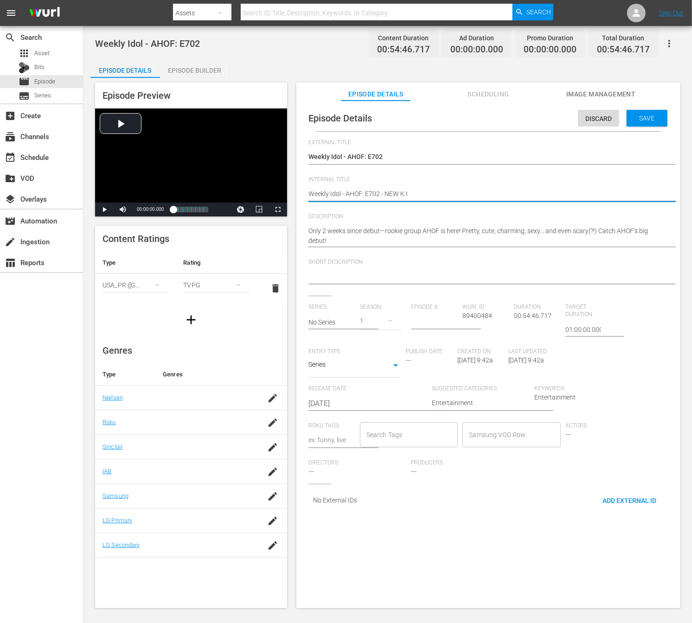
type textarea "Weekly Idol - AHOF: E702 - NEW [DOMAIN_NAME]"
type textarea "Weekly Idol - AHOF: E702 - NEW [DOMAIN_NAME] -"
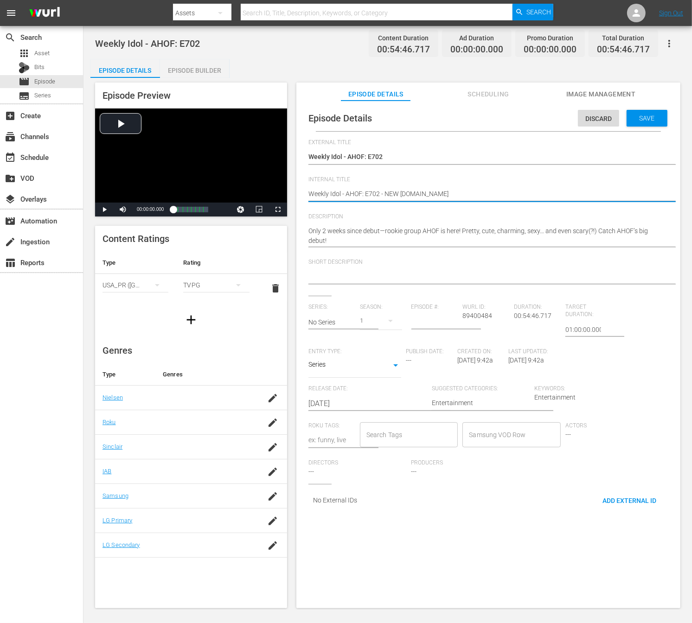
type textarea "Weekly Idol - AHOF: E702 - NEW [DOMAIN_NAME] -"
type textarea "Weekly Idol - AHOF: E702 - NEW [DOMAIN_NAME] - S"
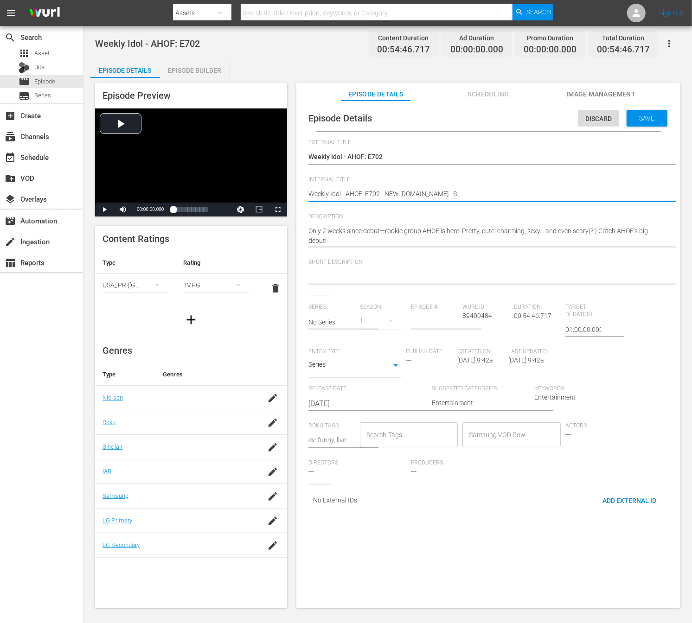
type textarea "Weekly Idol - AHOF: E702 - NEW [DOMAIN_NAME] - SS"
type textarea "Weekly Idol - AHOF: E702 - NEW [DOMAIN_NAME] - SST"
type textarea "Weekly Idol - AHOF: E702 - NEW [DOMAIN_NAME] - SSTV"
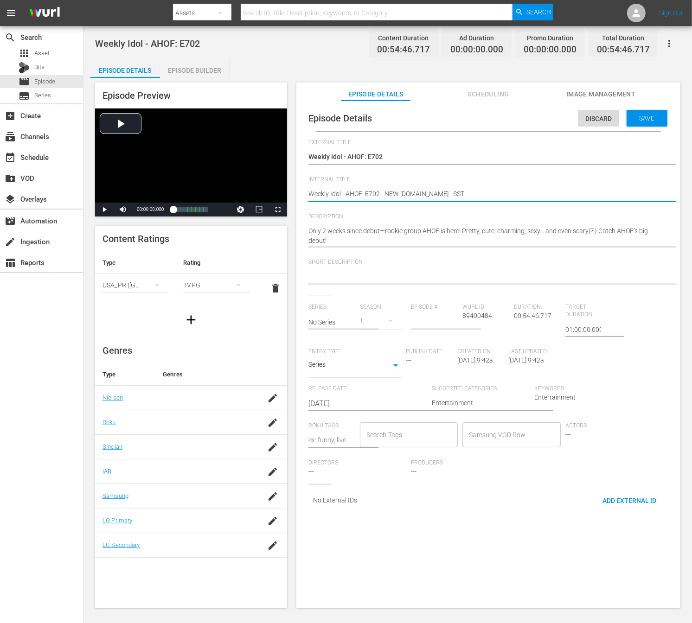
type textarea "Weekly Idol - AHOF: E702 - NEW [DOMAIN_NAME] - SSTV"
type textarea "Weekly Idol - AHOF: E702 - NEW [DOMAIN_NAME] - SSTV -"
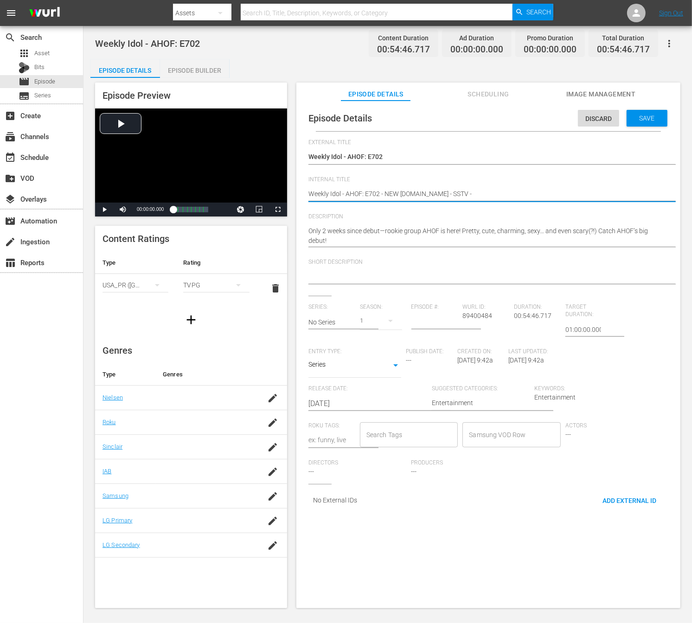
type textarea "Weekly Idol - AHOF: E702 - NEW [DOMAIN_NAME] - SSTV -"
type textarea "Weekly Idol - AHOF: E702 - NEW [DOMAIN_NAME] - SSTV - 2"
type textarea "Weekly Idol - AHOF: E702 - NEW [DOMAIN_NAME] - SSTV - 20"
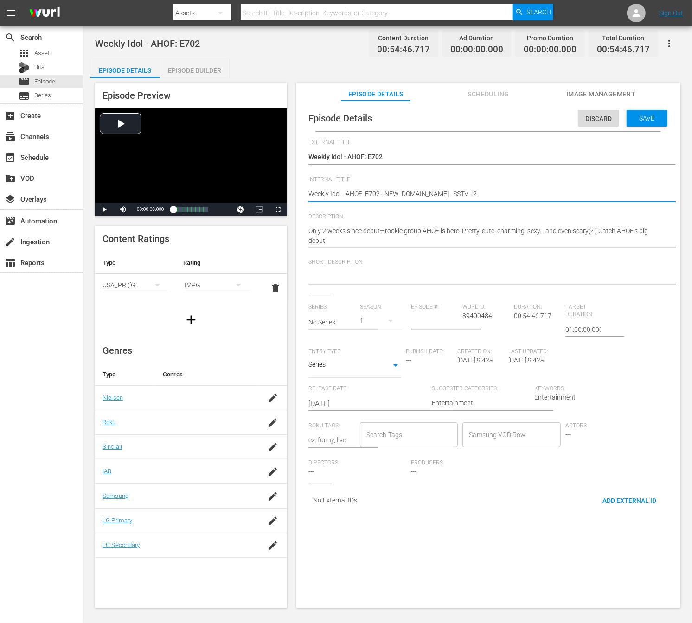
type textarea "Weekly Idol - AHOF: E702 - NEW [DOMAIN_NAME] - SSTV - 20"
type textarea "Weekly Idol - AHOF: E702 - NEW [DOMAIN_NAME] - SSTV - 202"
type textarea "Weekly Idol - AHOF: E702 - NEW [DOMAIN_NAME] - SSTV - 2025"
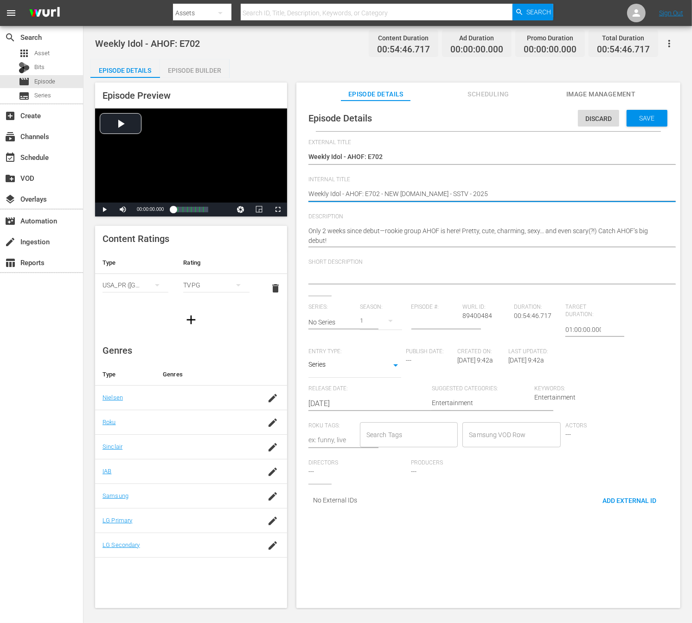
type textarea "Weekly Idol - AHOF: E702 - NEW [DOMAIN_NAME] - SSTV - 20250"
type textarea "Weekly Idol - AHOF: E702 - NEW [DOMAIN_NAME] - SSTV - 202509"
click at [472, 196] on textarea "Weekly Idol - AHOF: E702" at bounding box center [485, 194] width 355 height 11
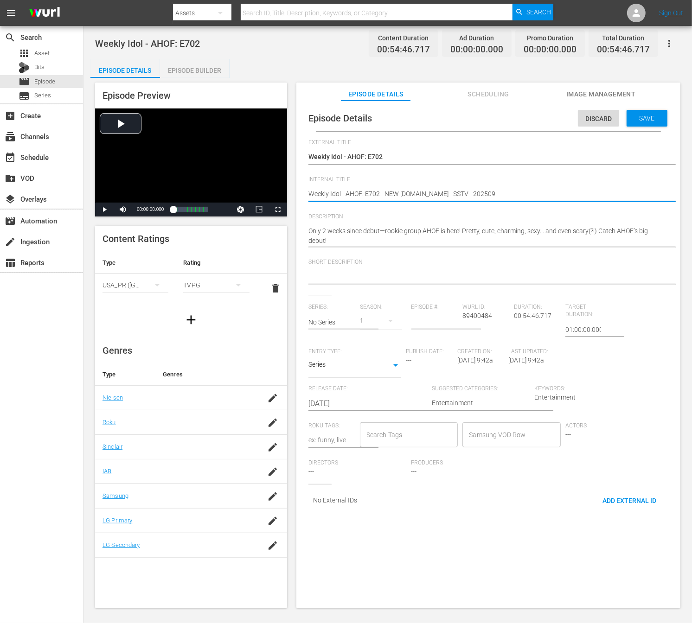
click at [472, 196] on textarea "Weekly Idol - AHOF: E702" at bounding box center [485, 194] width 355 height 11
type textarea "Weekly Idol - AHOF: E702 - NEW [DOMAIN_NAME] - SSTV - 202509"
click at [470, 192] on textarea "Weekly Idol - AHOF: E702" at bounding box center [485, 194] width 355 height 11
click at [499, 196] on textarea "Weekly Idol - AHOF: E702" at bounding box center [485, 194] width 355 height 11
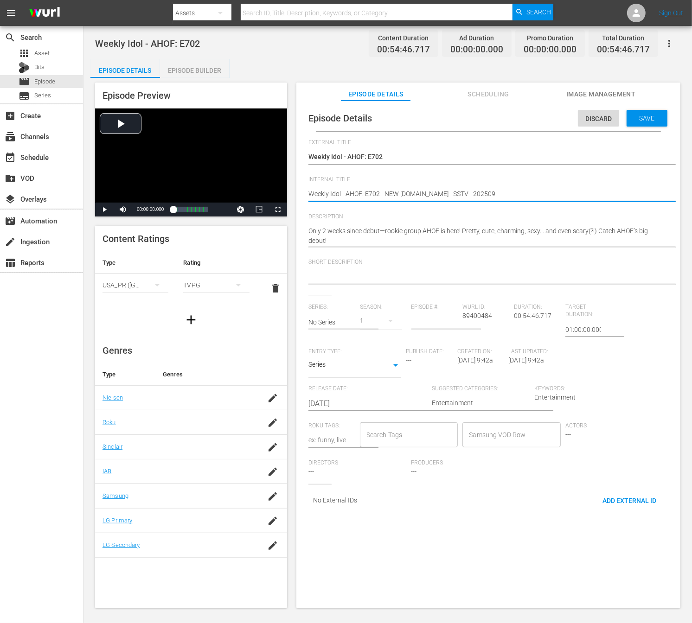
click at [499, 196] on textarea "Weekly Idol - AHOF: E702" at bounding box center [485, 194] width 355 height 11
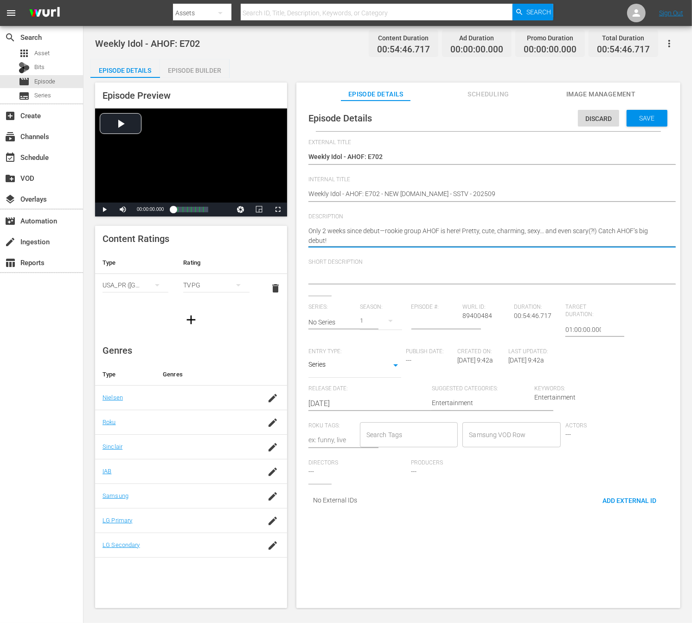
click at [418, 244] on textarea "Only 2 weeks since debut—rookie group AHOF is here! Pretty, cute, charming, sex…" at bounding box center [485, 235] width 355 height 19
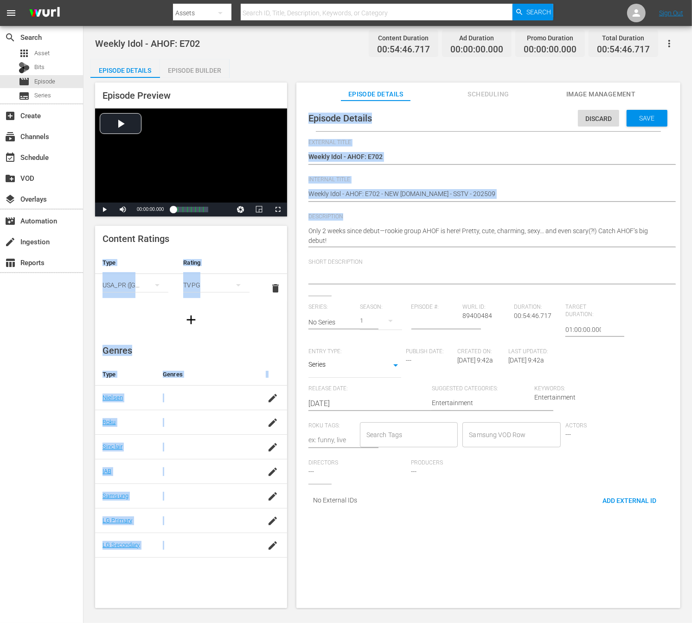
drag, startPoint x: 358, startPoint y: 245, endPoint x: 287, endPoint y: 228, distance: 73.6
click at [287, 228] on div "Episode Preview Video Player is loading. Play Video Play Mute Current Time 00:0…" at bounding box center [387, 347] width 595 height 538
copy div "Type Rating Select Rating Type USA_PR ([GEOGRAPHIC_DATA]) Select Rating TVPG de…"
click at [332, 250] on div "Only 2 weeks since debut—rookie group AHOF is here! Pretty, cute, charming, sex…" at bounding box center [485, 236] width 355 height 31
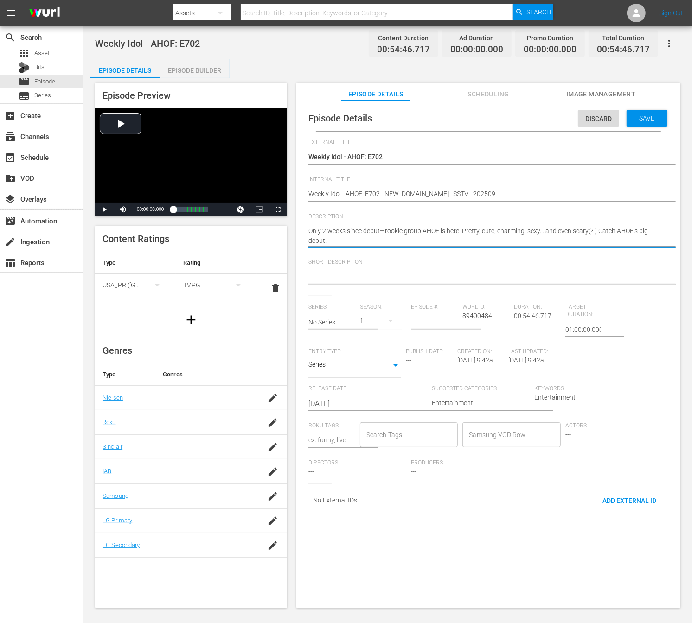
drag, startPoint x: 332, startPoint y: 241, endPoint x: 305, endPoint y: 231, distance: 28.5
click at [341, 283] on div at bounding box center [485, 277] width 355 height 22
click at [340, 279] on textarea at bounding box center [485, 277] width 355 height 11
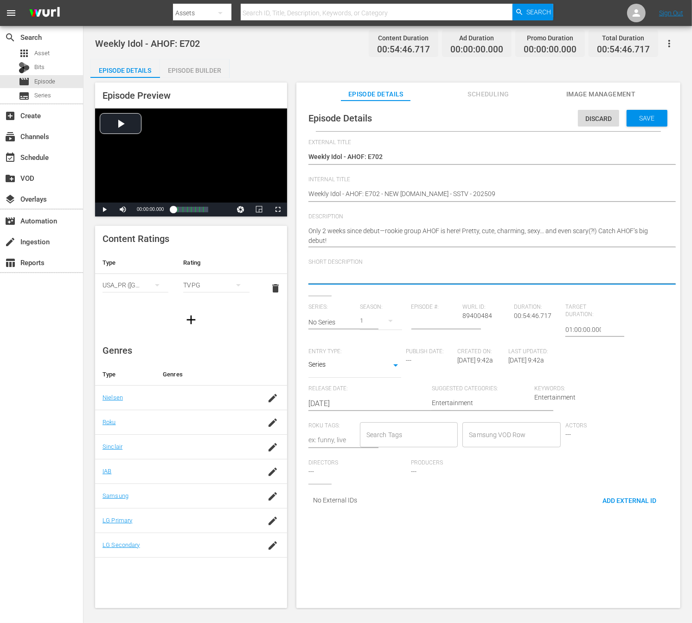
paste textarea "Only 2 weeks since debut—rookie group AHOF is here! Pretty, cute, charming, sex…"
type textarea "Only 2 weeks since debut—rookie group AHOF is here! Pretty, cute, charming, sex…"
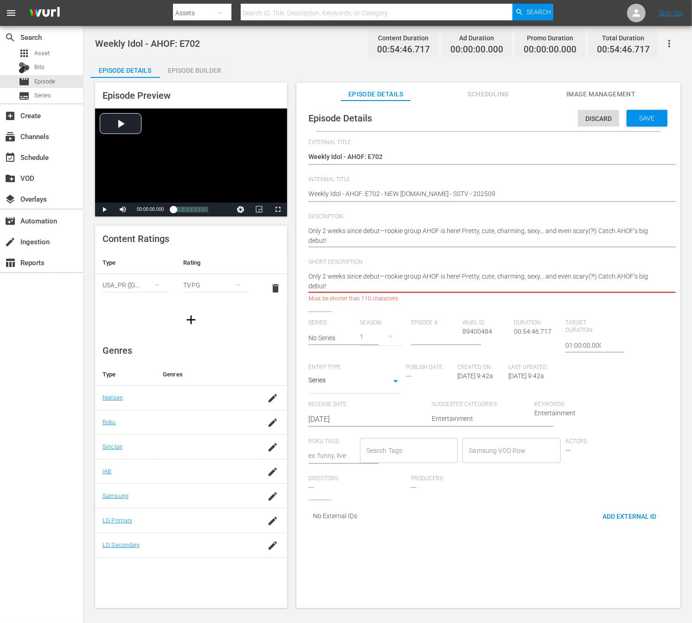
click at [345, 282] on textarea "Only 2 weeks since debut—rookie group AHOF is here! Pretty, cute, charming, sex…" at bounding box center [485, 281] width 355 height 19
click at [387, 276] on textarea "Only 2 weeks since debut—rookie group AHOF is here! Pretty, cute, charming, sex…" at bounding box center [485, 281] width 355 height 19
drag, startPoint x: 462, startPoint y: 277, endPoint x: 305, endPoint y: 282, distance: 157.3
click at [305, 281] on div "Episode Details Discard Save External Title Weekly Idol - AHOF: E702 Weekly Ido…" at bounding box center [488, 318] width 375 height 427
type textarea "Pretty, cute, charming, sexy… and even scary(?!) Catch AHOF’s big debut!"
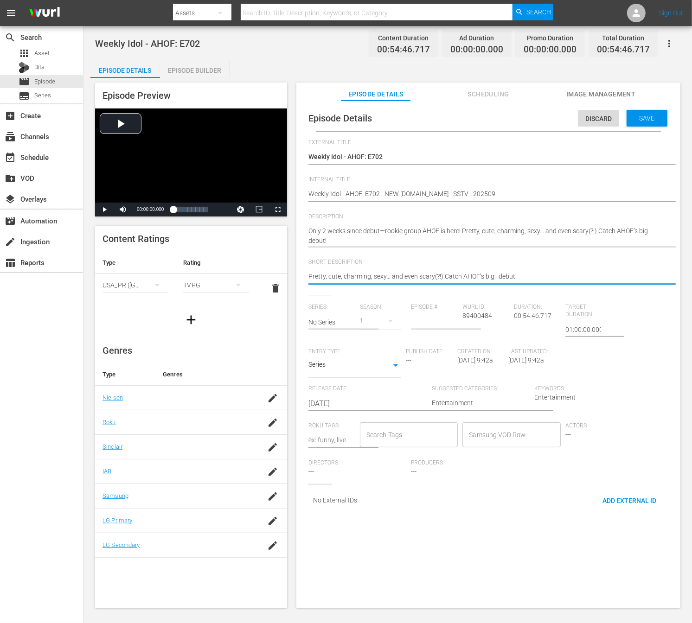
click at [553, 282] on textarea "Pretty, cute, charming, sexy… and even scary(?!) Catch AHOF’s big debut!" at bounding box center [485, 277] width 355 height 11
click at [497, 278] on textarea "Pretty, cute, charming, sexy… and even scary(?!) Catch AHOF’s big debut!" at bounding box center [485, 277] width 355 height 11
type textarea "Pretty, cute, charming, sexy… and even scary(?!) Catch AHOF’s big debut!"
click at [422, 233] on textarea "Only 2 weeks since debut—rookie group AHOF is here! Pretty, cute, charming, sex…" at bounding box center [485, 235] width 355 height 19
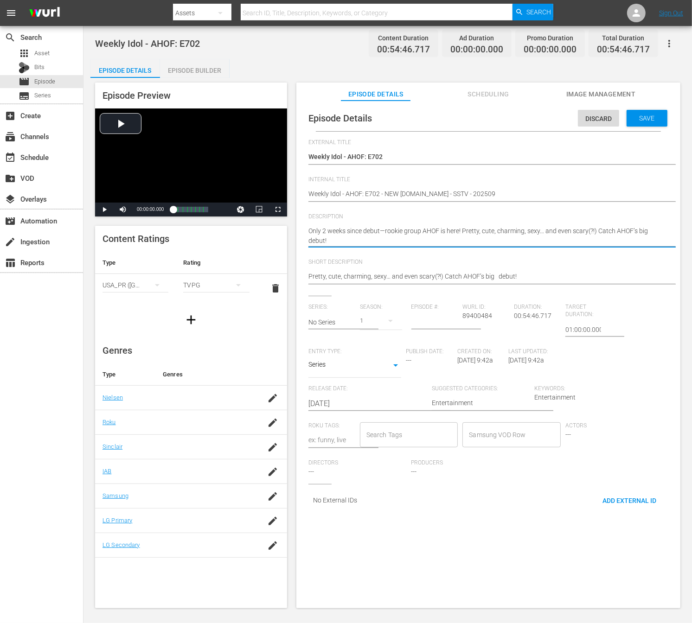
click at [422, 233] on textarea "Only 2 weeks since debut—rookie group AHOF is here! Pretty, cute, charming, sex…" at bounding box center [485, 235] width 355 height 19
paste textarea "Pretty, cute, charming, sexy… and even scary(?!) Catch AHOF’s big <Weekly Idol>"
type textarea "Only 2 weeks since debut—rookie group AHOF is here! Pretty, cute, charming, sex…"
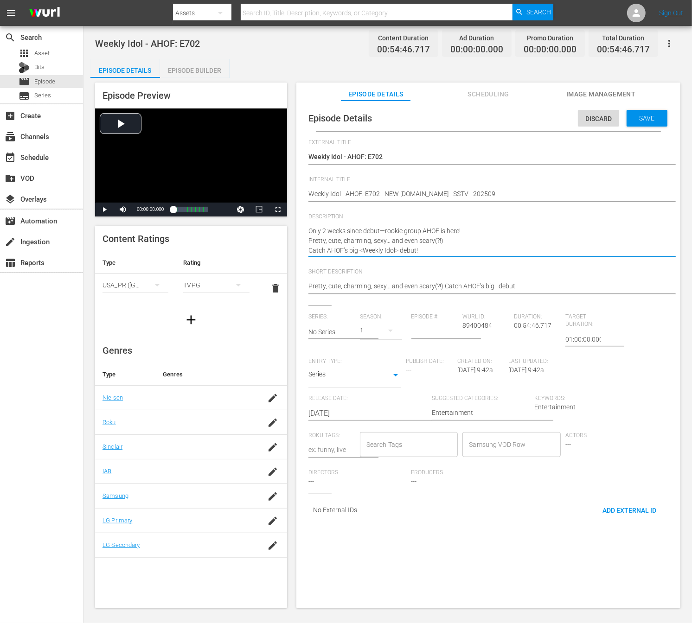
click at [414, 242] on textarea "Only 2 weeks since debut—rookie group AHOF is here! Pretty, cute, charming, sex…" at bounding box center [485, 240] width 355 height 29
type textarea "Only 2 weeks since debut—rookie group AHOF is here! Pretty, cute, charming, sex…"
click at [307, 243] on div "Episode Details Discard Save External Title Weekly Idol - AHOF: E702 Weekly Ido…" at bounding box center [488, 315] width 375 height 421
type textarea "Only 2 weeks since debut—rookie group AHOF is here!Pretty, cute, charming, sexy…"
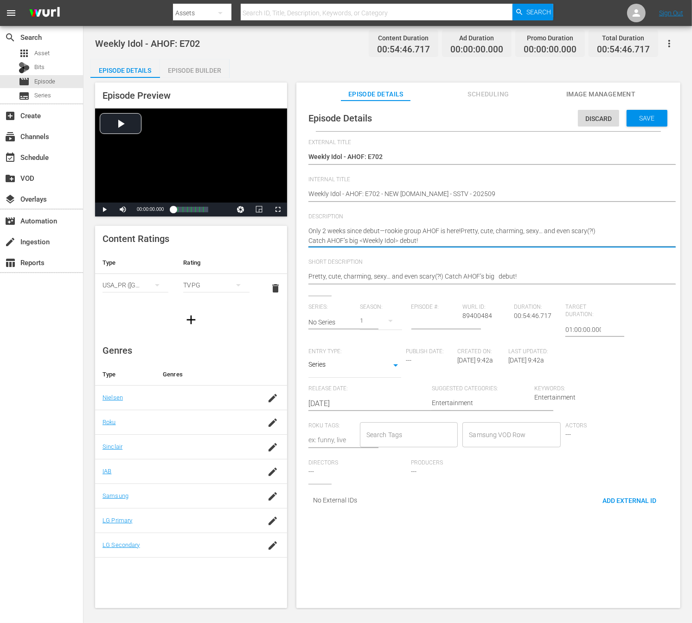
type textarea "Only 2 weeks since debut—rookie group AHOF is here! Pretty, cute, charming, sex…"
click at [384, 244] on textarea "Only 2 weeks since debut—rookie group AHOF is here! Pretty, cute, charming, sex…" at bounding box center [485, 235] width 355 height 19
click at [309, 241] on textarea "Only 2 weeks since debut—rookie group AHOF is here! Pretty, cute, charming, sex…" at bounding box center [485, 235] width 355 height 19
type textarea "Only 2 weeks since debut—rookie group AHOF is here! Pretty, cute, charming, sex…"
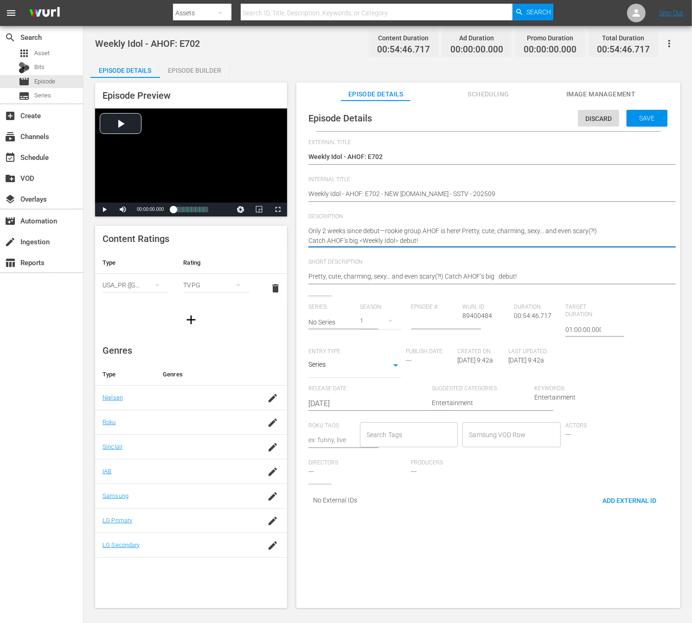
type textarea "Only 2 weeks since debut—rookie group AHOF is here! Pretty, cute, charming, sex…"
click at [455, 239] on textarea "Only 2 weeks since debut—rookie group AHOF is here! Pretty, cute, charming, sex…" at bounding box center [485, 235] width 355 height 19
drag, startPoint x: 601, startPoint y: 236, endPoint x: 600, endPoint y: 229, distance: 6.6
click at [600, 229] on textarea "Only 2 weeks since debut—rookie group AHOF is here! Pretty, cute, charming, sex…" at bounding box center [485, 235] width 355 height 19
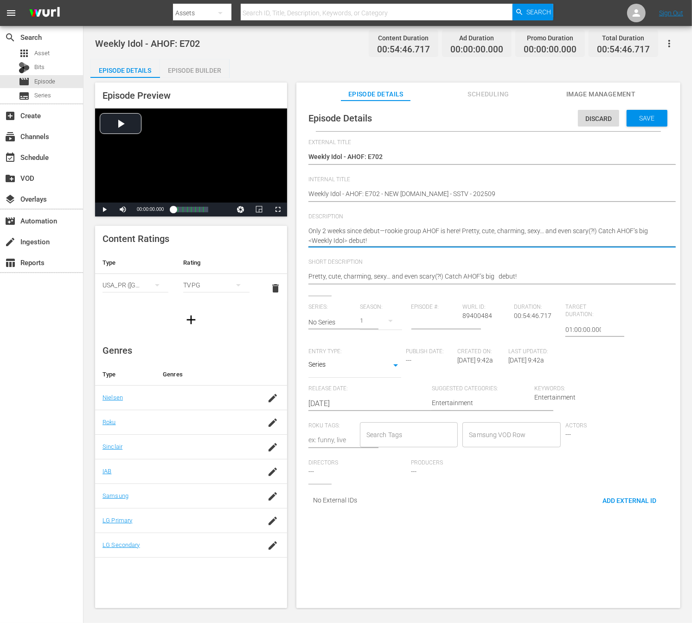
drag, startPoint x: 575, startPoint y: 242, endPoint x: 467, endPoint y: 237, distance: 108.6
click at [467, 237] on textarea "Only 2 weeks since debut—rookie group AHOF is here! Pretty, cute, charming, sex…" at bounding box center [485, 235] width 355 height 19
click at [458, 242] on textarea "Only 2 weeks since debut—rookie group AHOF is here! Pretty, cute, charming, sex…" at bounding box center [485, 235] width 355 height 19
drag, startPoint x: 308, startPoint y: 232, endPoint x: 460, endPoint y: 234, distance: 152.1
click at [460, 234] on textarea "Only 2 weeks since debut—rookie group AHOF is here! Pretty, cute, charming, sex…" at bounding box center [485, 235] width 355 height 19
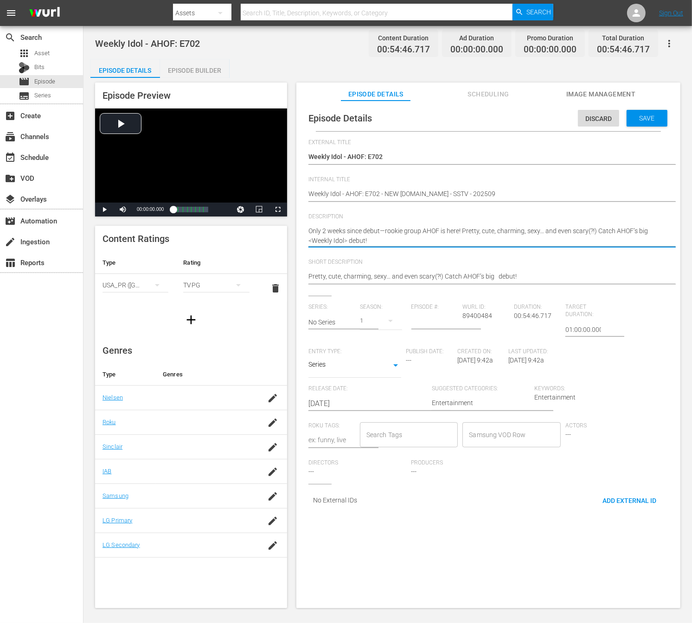
type textarea "Only 2 weeks since debut—rookie group AHOF is here! Pretty, cute, charming, sex…"
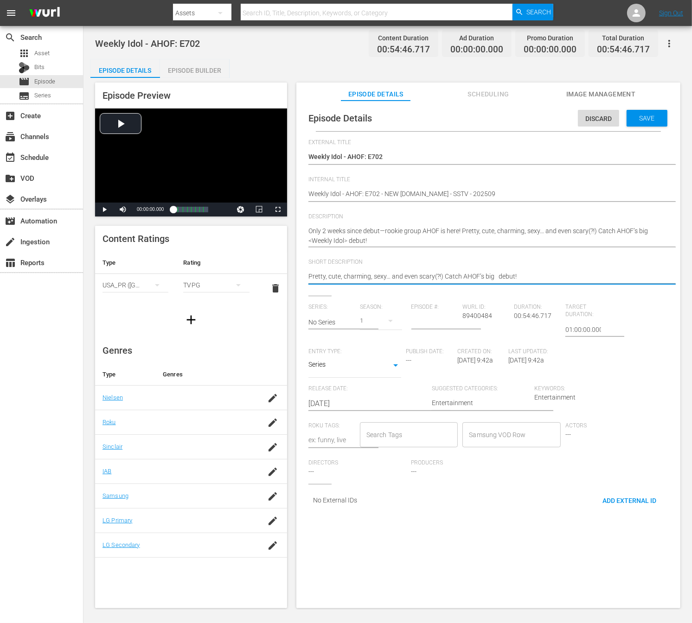
drag, startPoint x: 512, startPoint y: 274, endPoint x: 294, endPoint y: 272, distance: 218.5
click at [294, 272] on div "Episode Preview Video Player is loading. Play Video Play Mute Current Time 00:0…" at bounding box center [387, 347] width 595 height 538
paste textarea "Only 2 weeks since debut—rookie group AHOF is here"
type textarea "Only 2 weeks since debut—rookie group AHOF is here!"
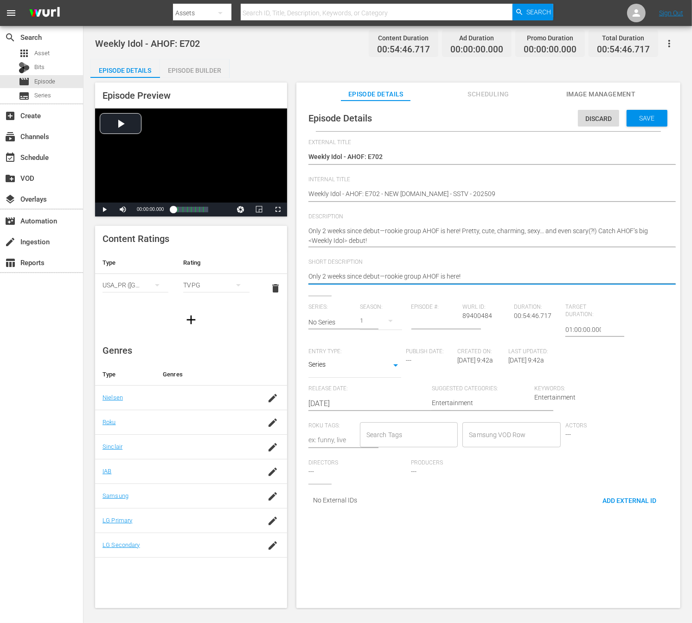
click at [484, 281] on textarea "Only 2 weeks since debut—rookie group AHOF is here!" at bounding box center [485, 277] width 355 height 11
type textarea "Only 2 weeks since debut—rookie group AHOF is here!"
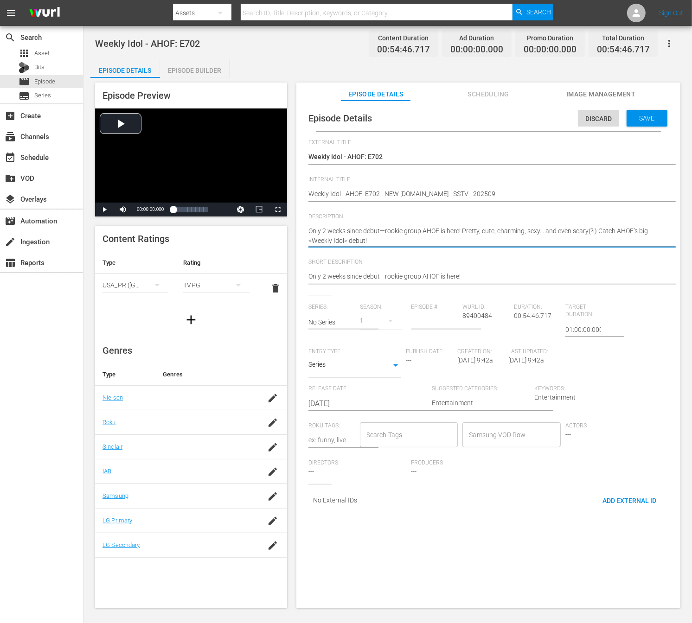
drag, startPoint x: 615, startPoint y: 238, endPoint x: 599, endPoint y: 230, distance: 17.8
click at [531, 261] on span "Short Description" at bounding box center [485, 262] width 355 height 7
click at [519, 274] on textarea "Only 2 weeks since debut—rookie group AHOF is here!" at bounding box center [485, 277] width 355 height 11
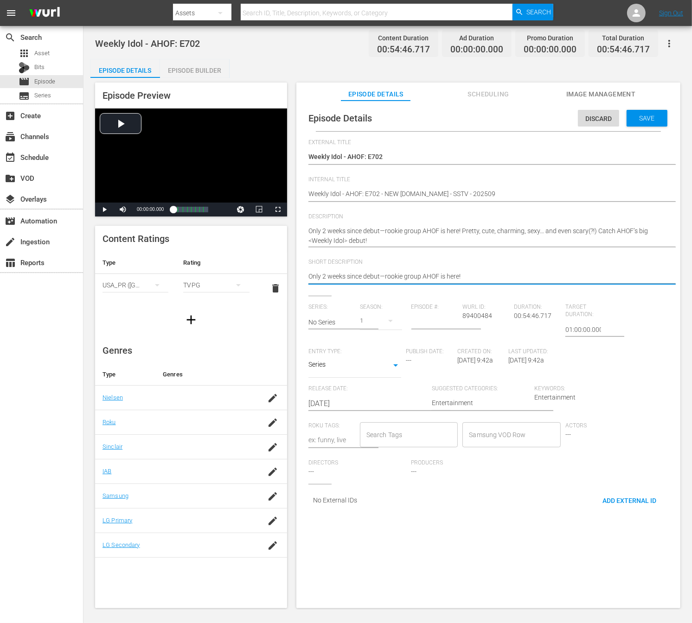
paste textarea "Catch AHOF’s big <Weekly Idol> debut!"
type textarea "Only 2 weeks since debut—rookie group AHOF is here! Catch AHOF’s big <Weekly Id…"
click at [576, 277] on textarea "Only 2 weeks since debut—rookie group AHOF is here! Catch AHOF’s big <Weekly Id…" at bounding box center [485, 277] width 355 height 11
type textarea "Only 2 weeks since debut—rookie group AHOF is here! Catch AHOF’s big <Weekly Id…"
click at [320, 321] on input "text" at bounding box center [331, 322] width 47 height 22
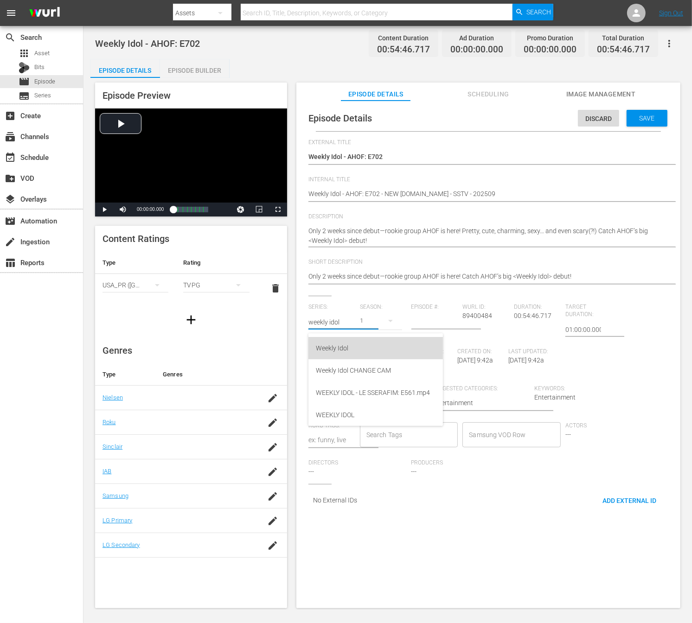
click at [347, 349] on div "Weekly Idol" at bounding box center [376, 348] width 120 height 22
type input "Weekly Idol"
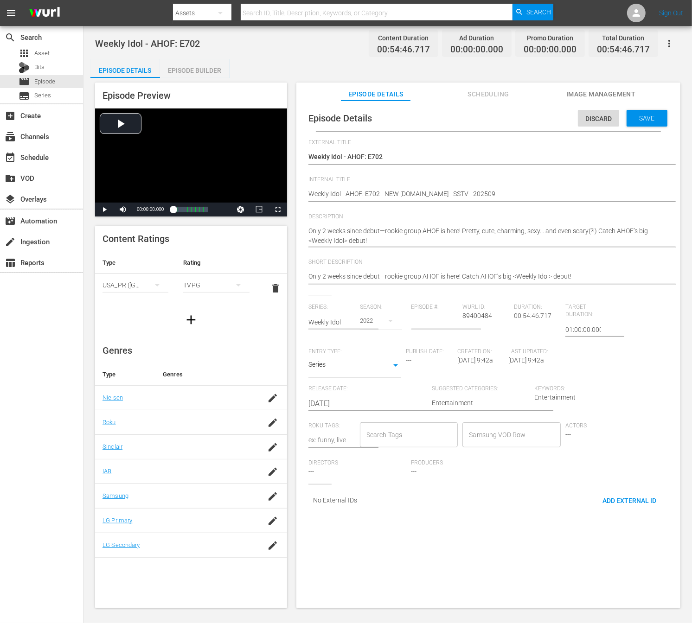
click at [391, 329] on button "button" at bounding box center [390, 321] width 22 height 22
click at [377, 434] on div "1" at bounding box center [372, 434] width 26 height 9
click at [418, 319] on input "number" at bounding box center [434, 322] width 47 height 22
type input "702"
click at [494, 128] on div "Episode Details Discard Save" at bounding box center [488, 118] width 375 height 26
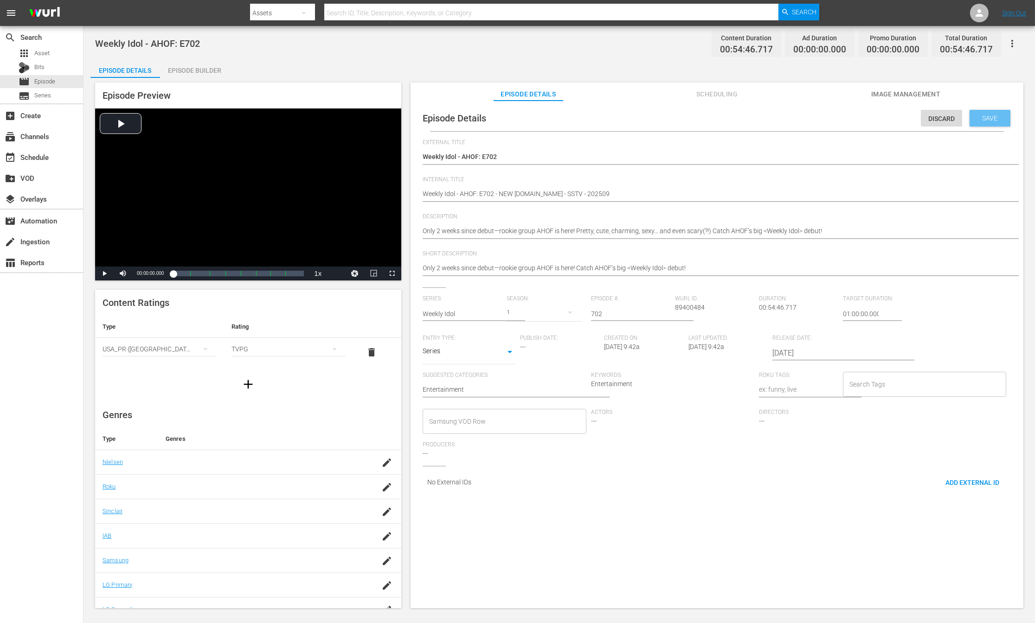
click at [750, 119] on span "Save" at bounding box center [990, 118] width 30 height 7
